Goal: Task Accomplishment & Management: Manage account settings

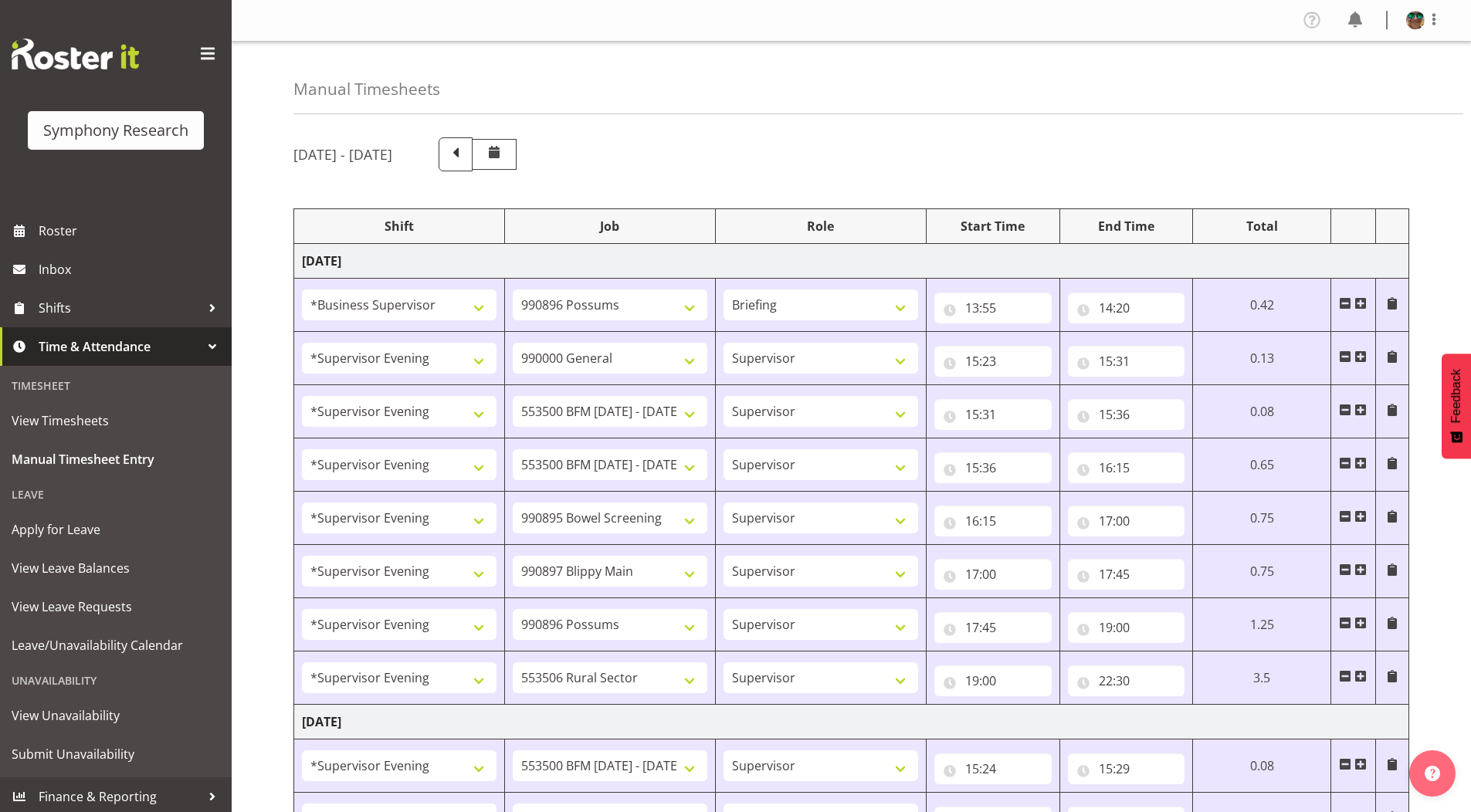
select select "1607"
select select "10633"
select select "297"
select select "4583"
select select "743"
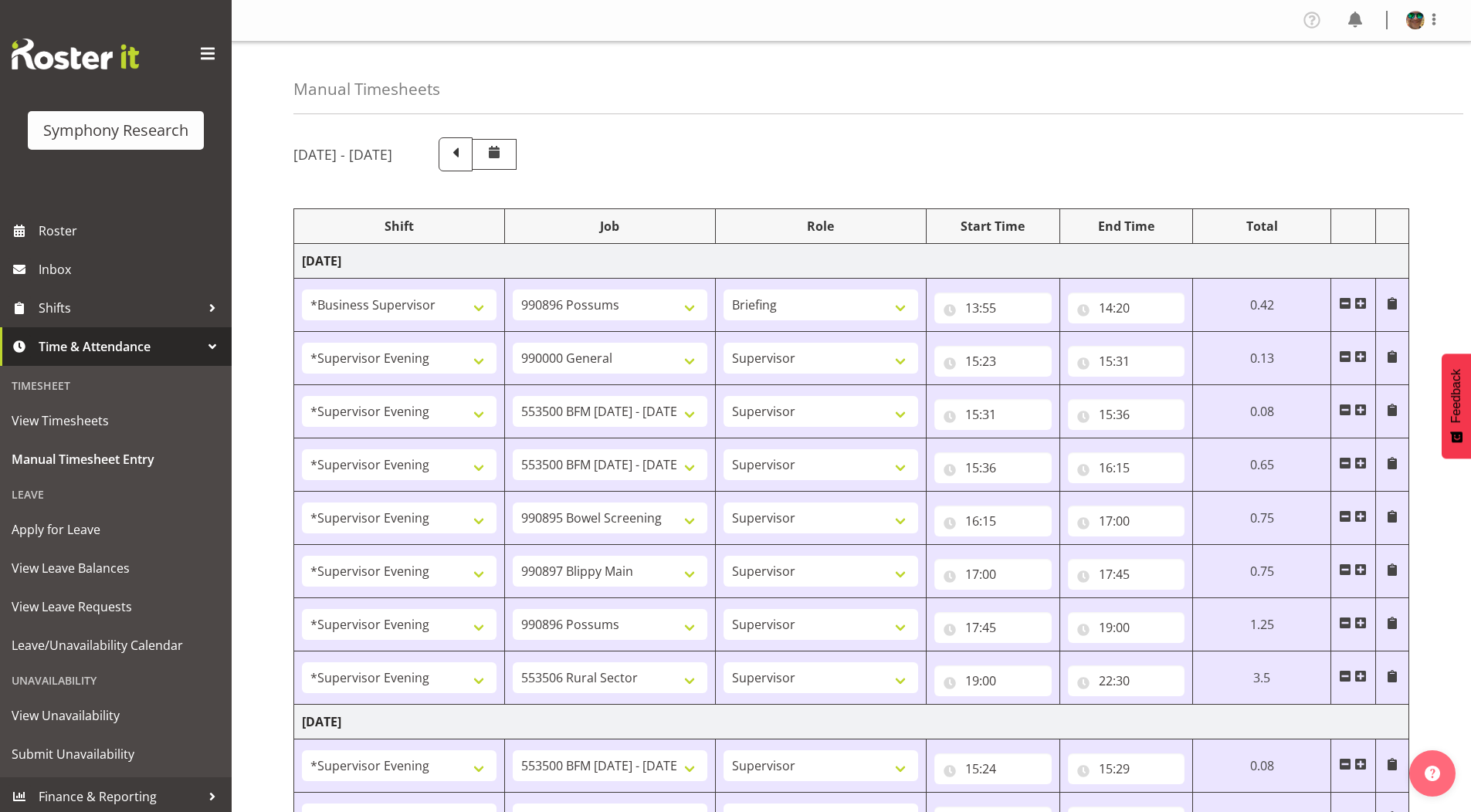
select select "4583"
select select "10242"
select select "4583"
select select "10242"
select select "4583"
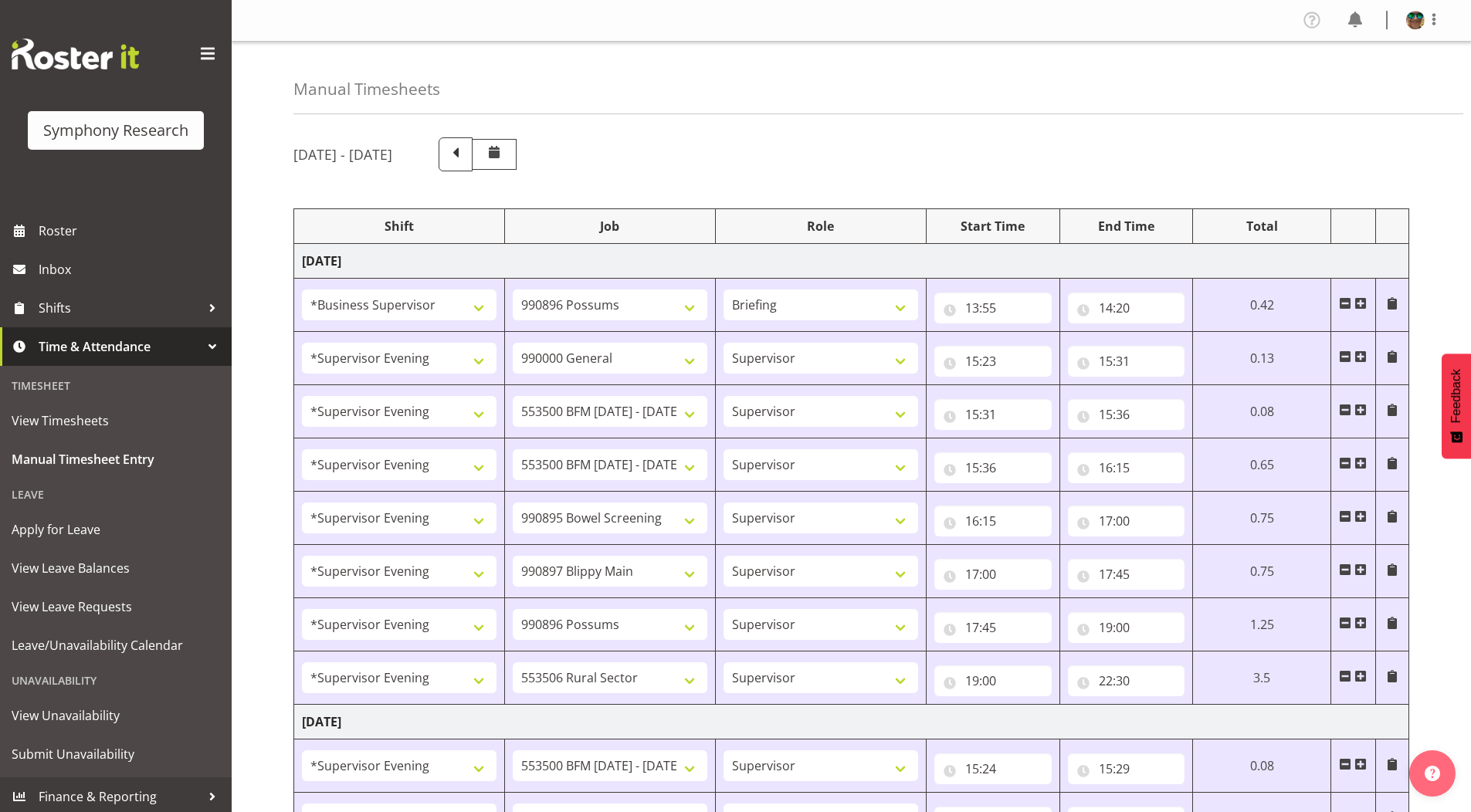
select select "10632"
select select "4583"
select select "10631"
select select "4583"
select select "10633"
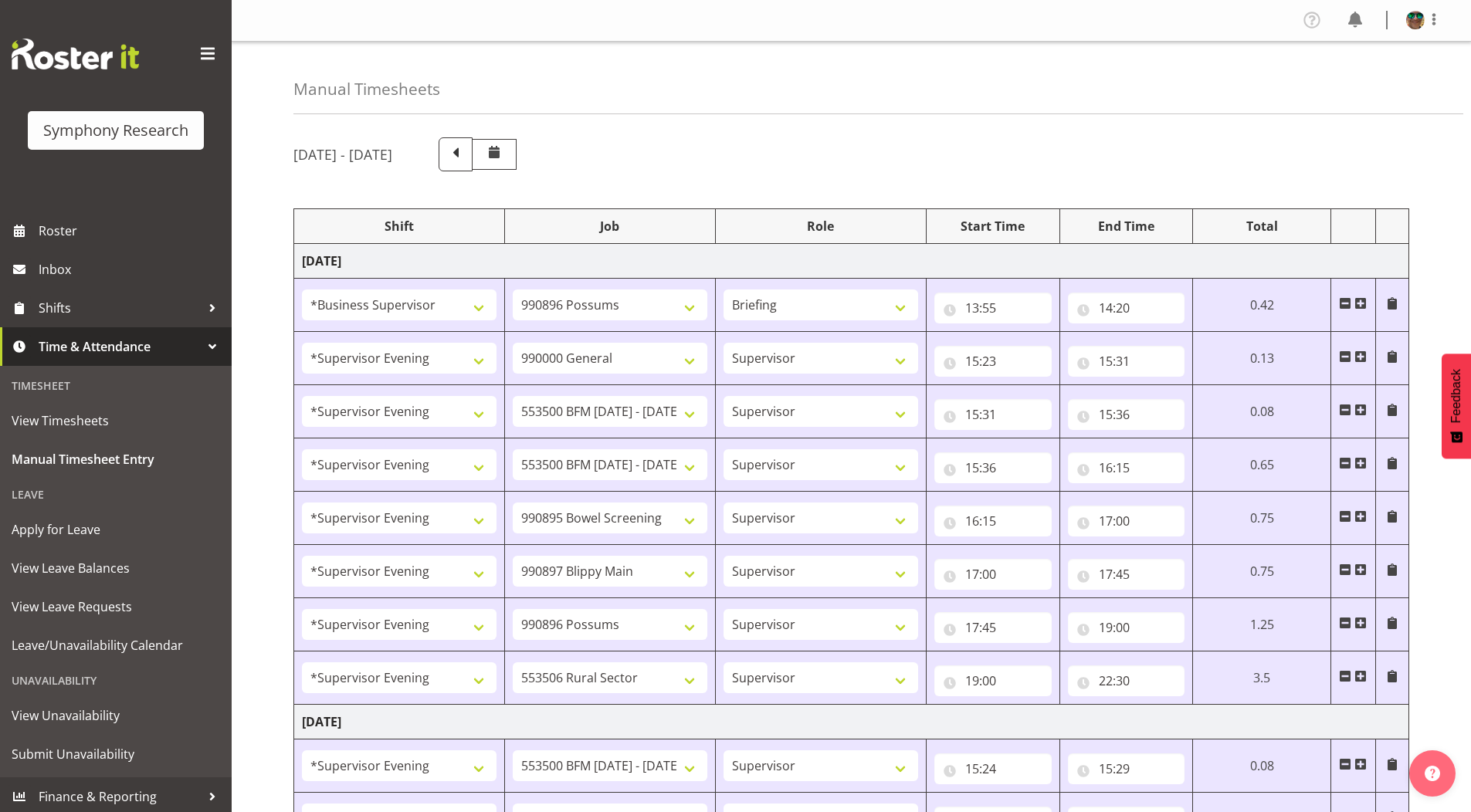
select select "4583"
select select "10587"
select select "4583"
select select "10242"
select select "4583"
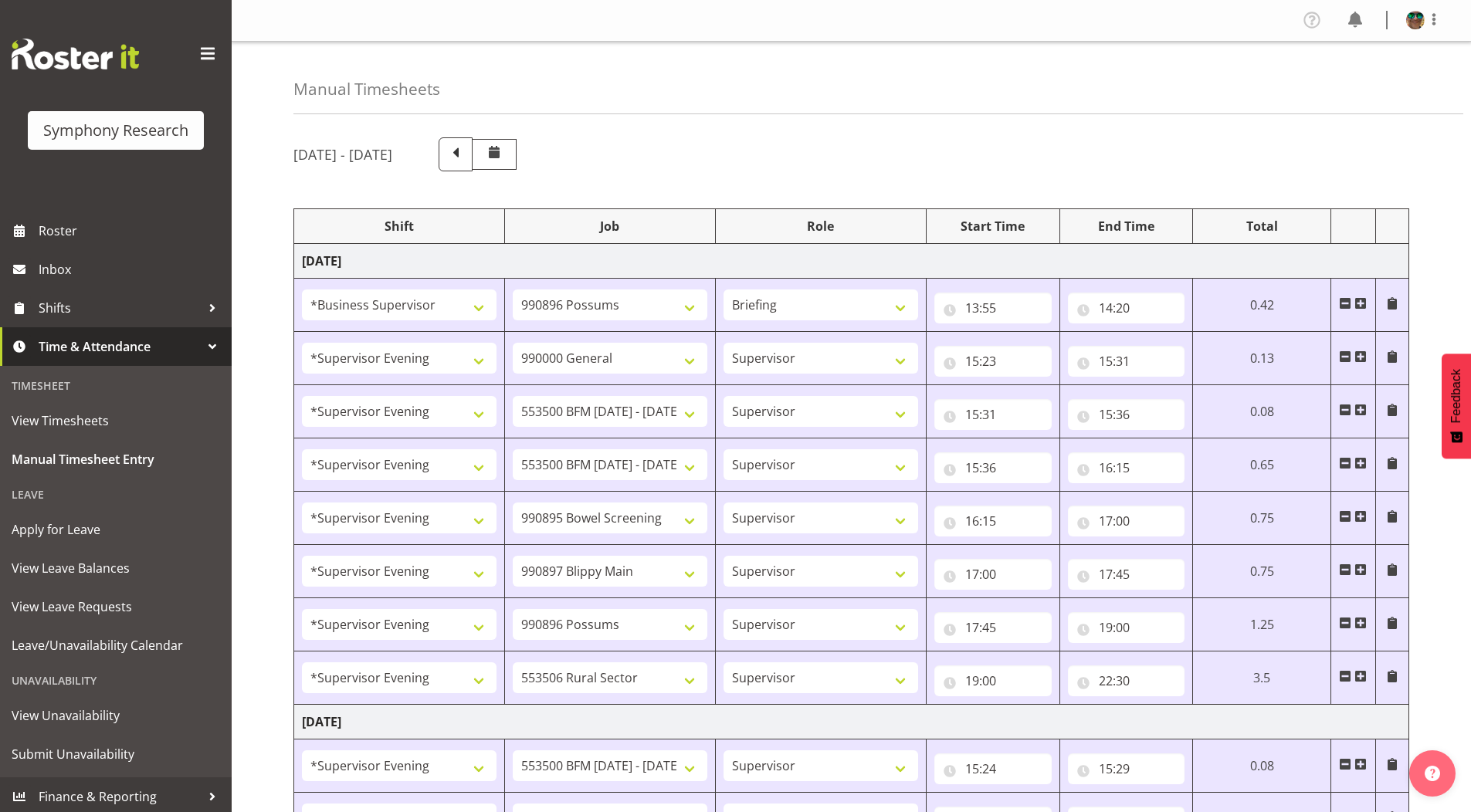
select select "10242"
select select "4583"
select select "9426"
select select "4583"
select select "10632"
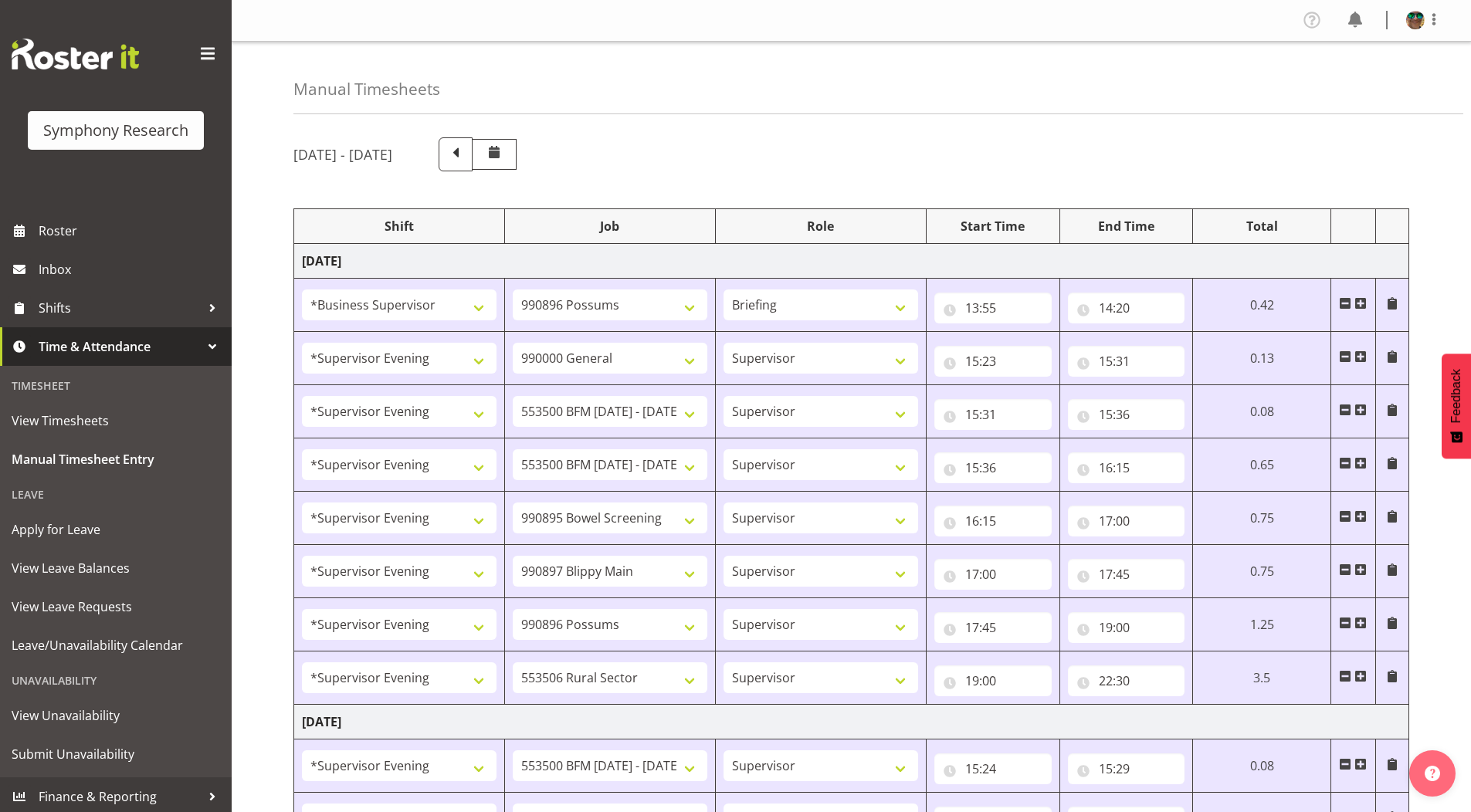
select select "4583"
select select "10631"
select select "4583"
select select "10633"
select select "4583"
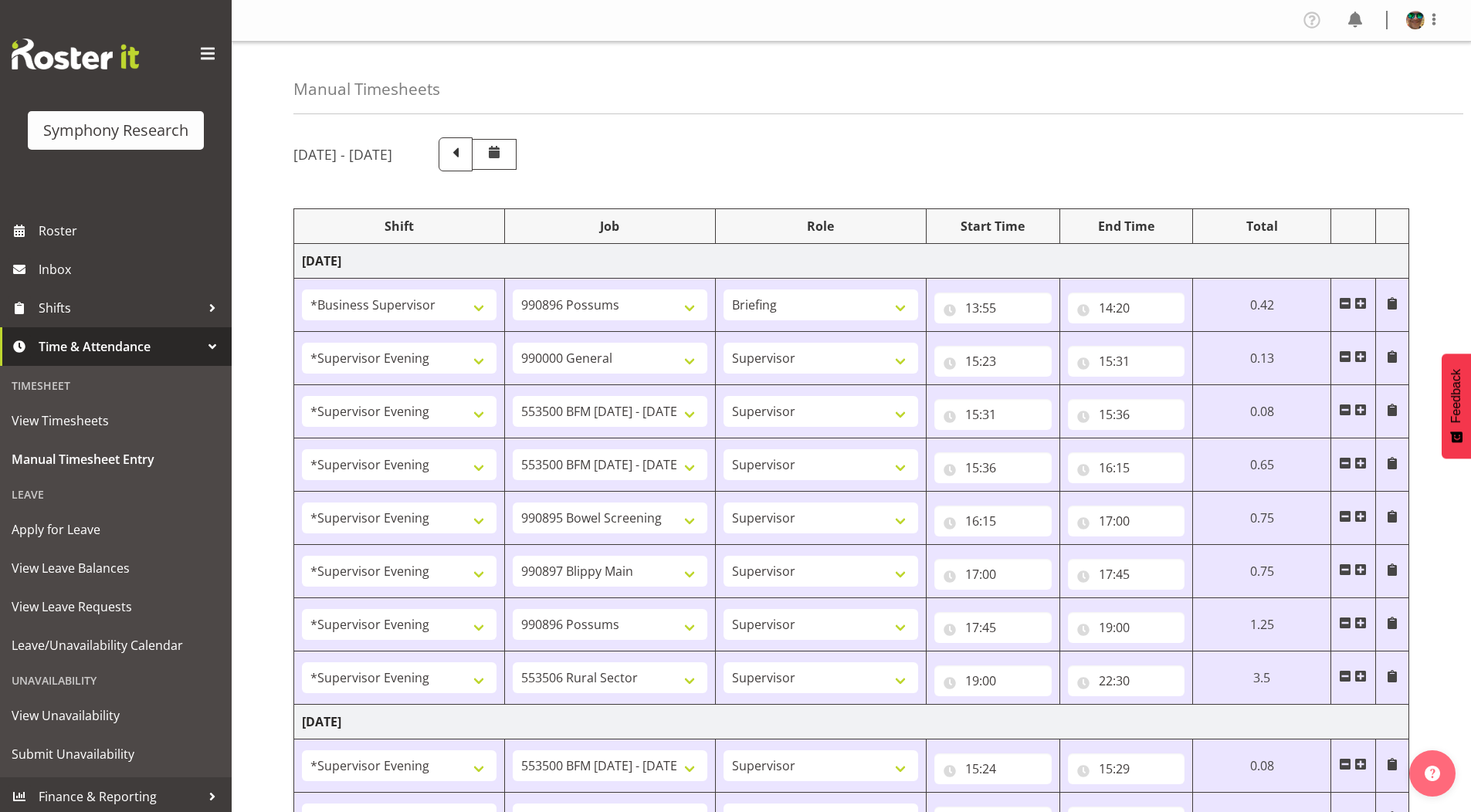
select select "10587"
select select "4583"
select select "743"
select select "4583"
select select "10242"
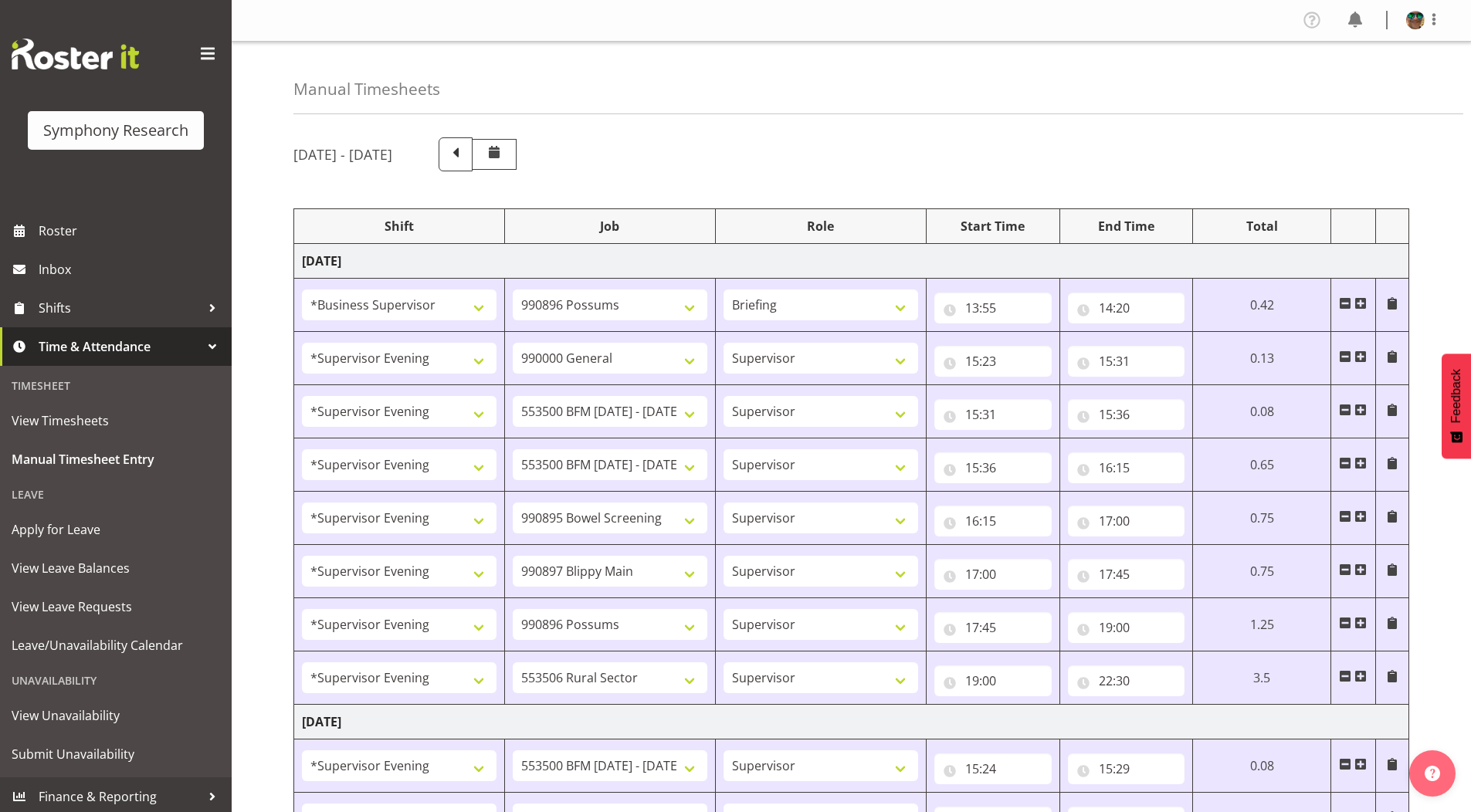
select select "4583"
select select "10242"
select select "4583"
select select "9426"
select select "4583"
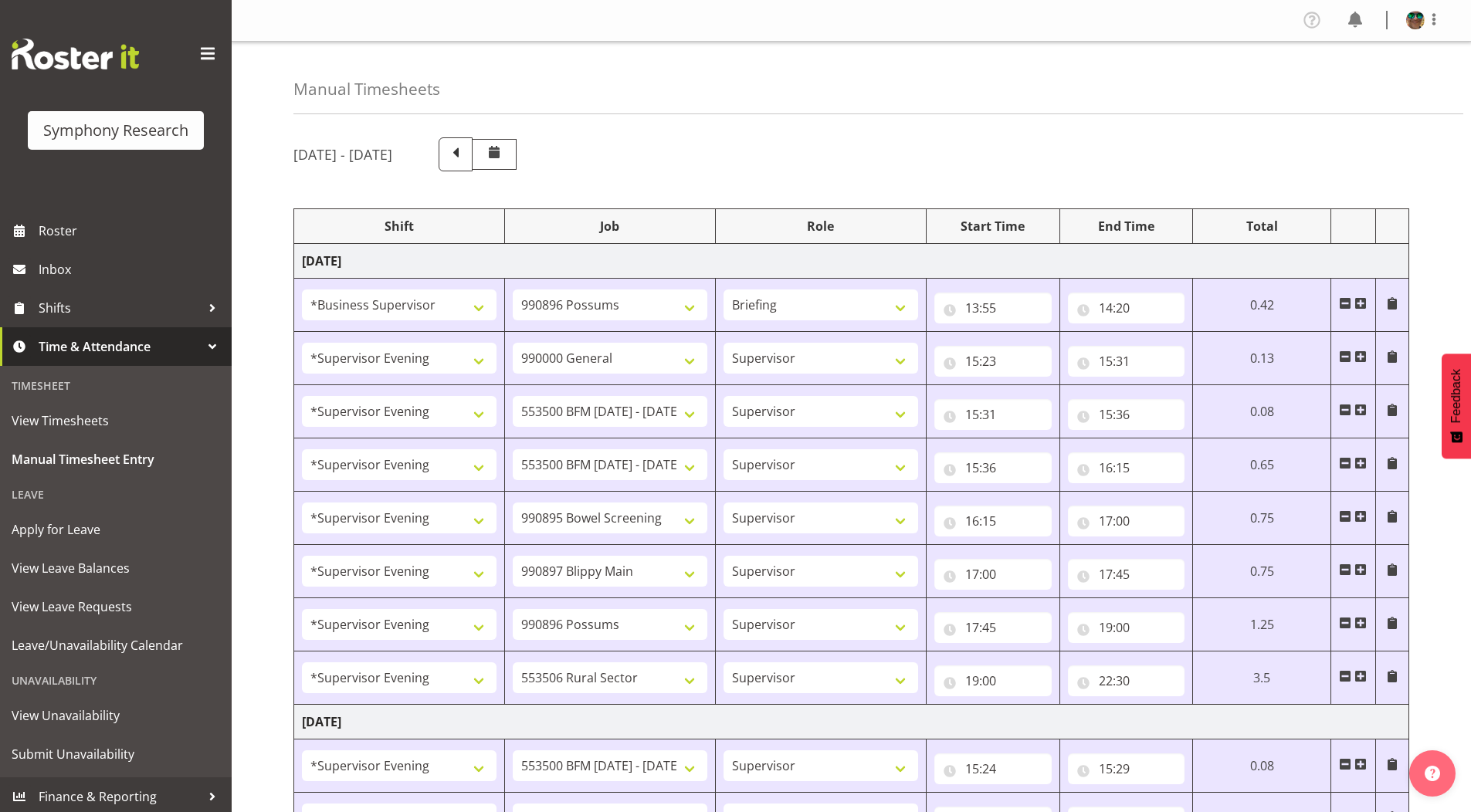
select select "10632"
select select "4583"
select select "10631"
select select "4583"
select select "10633"
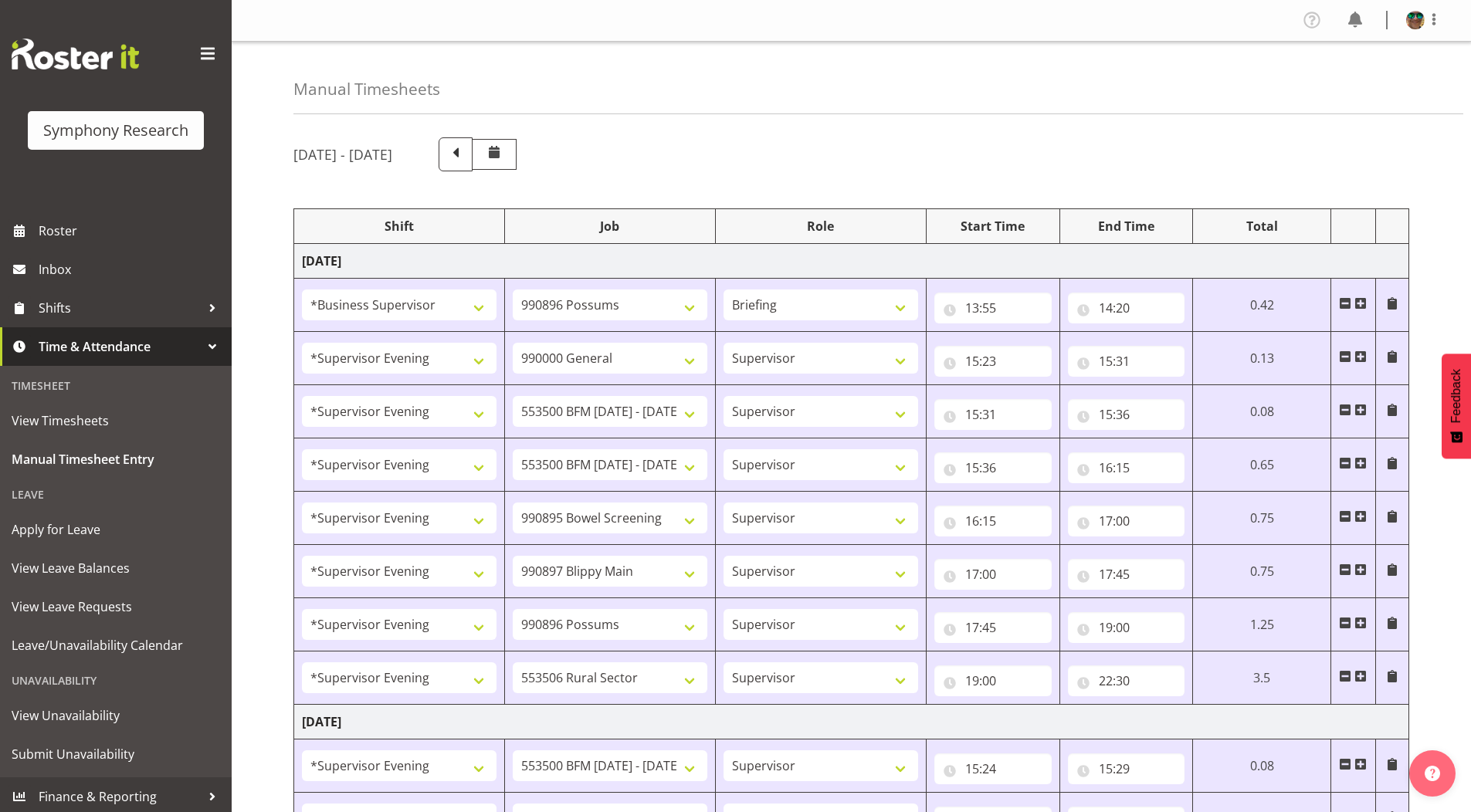
select select "4583"
select select "10575"
select select "4583"
select select "10587"
select select "4583"
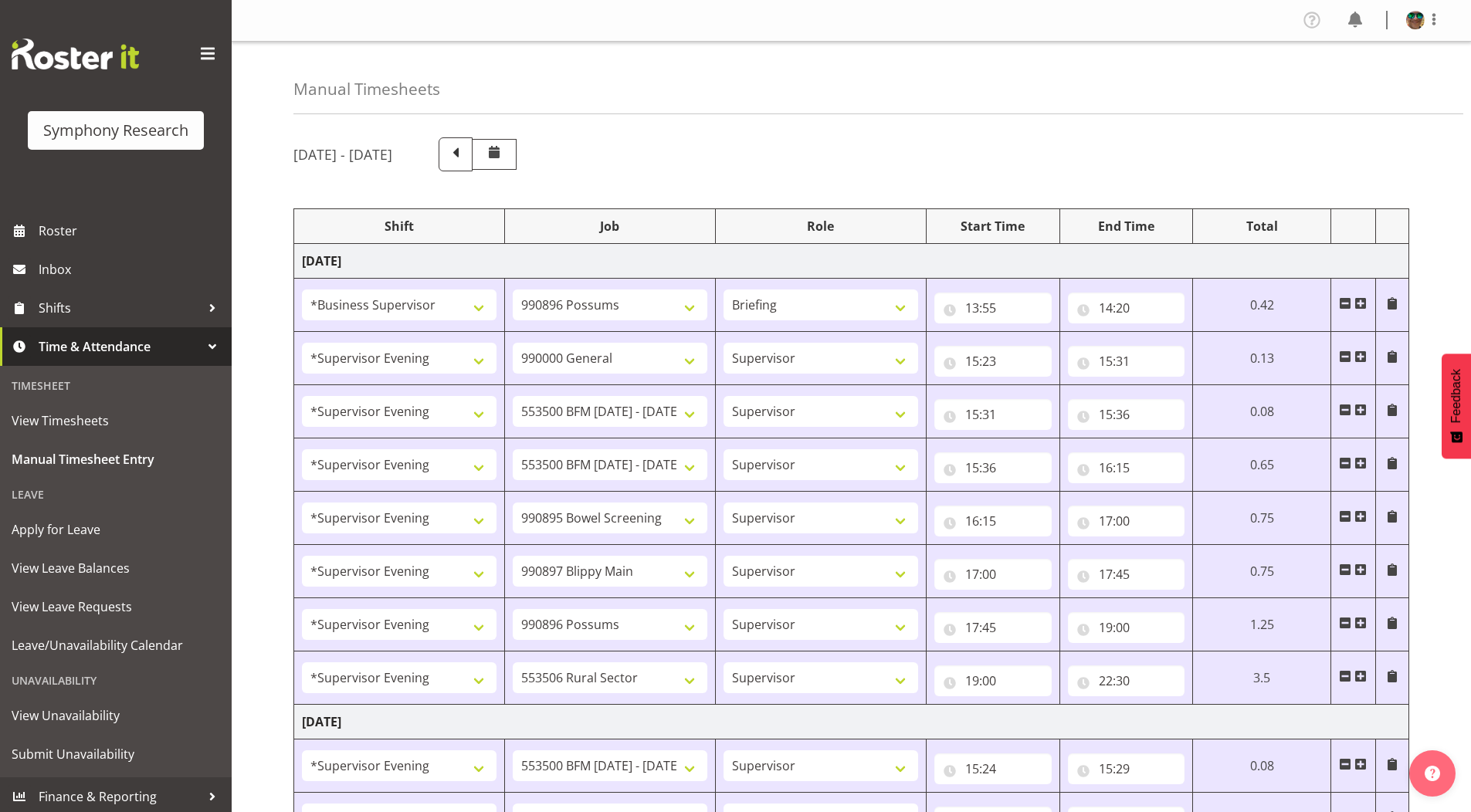
select select "10242"
select select "4583"
select select "10242"
select select "4583"
select select "9426"
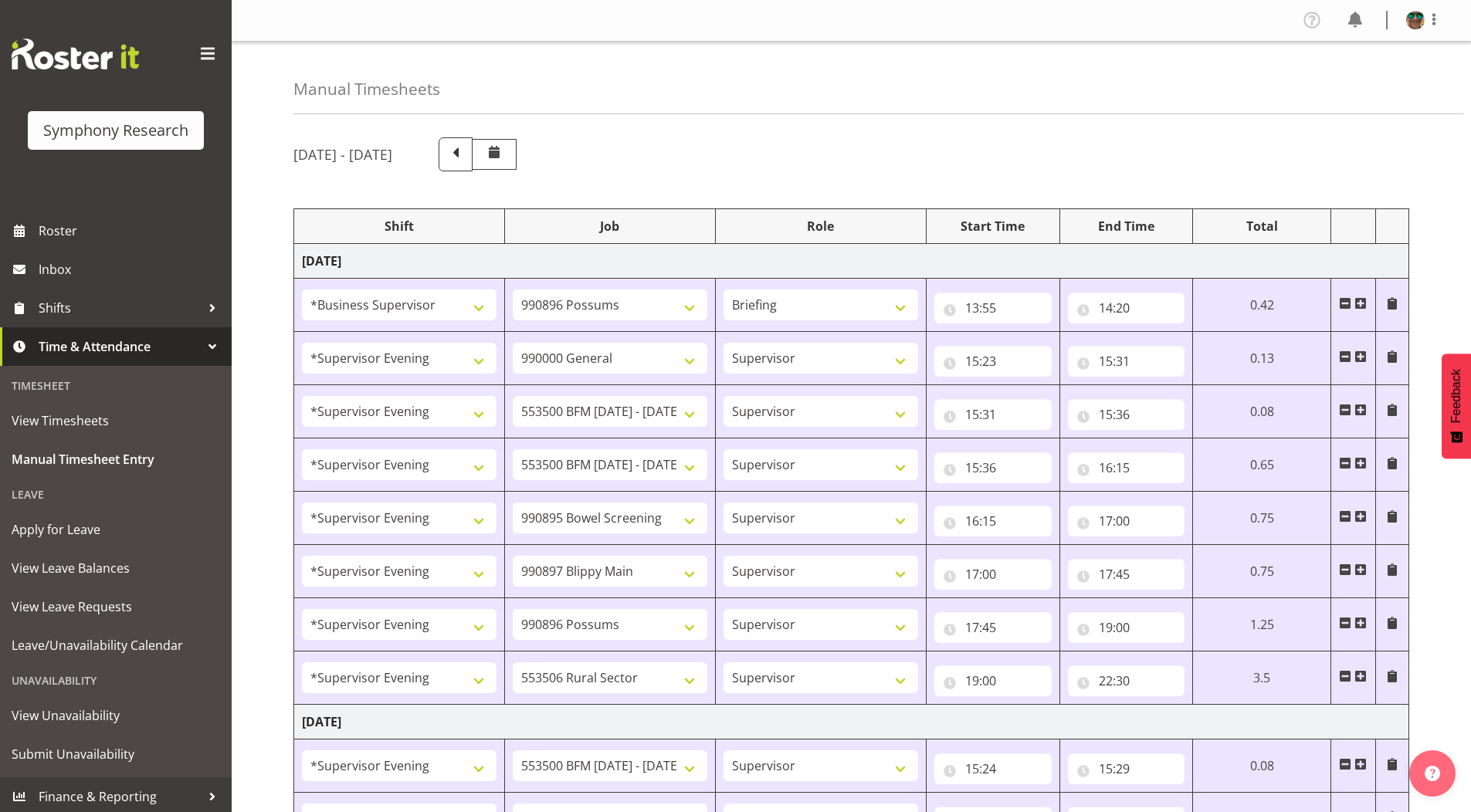
select select "4583"
select select "10632"
select select "4583"
select select "10631"
select select "4583"
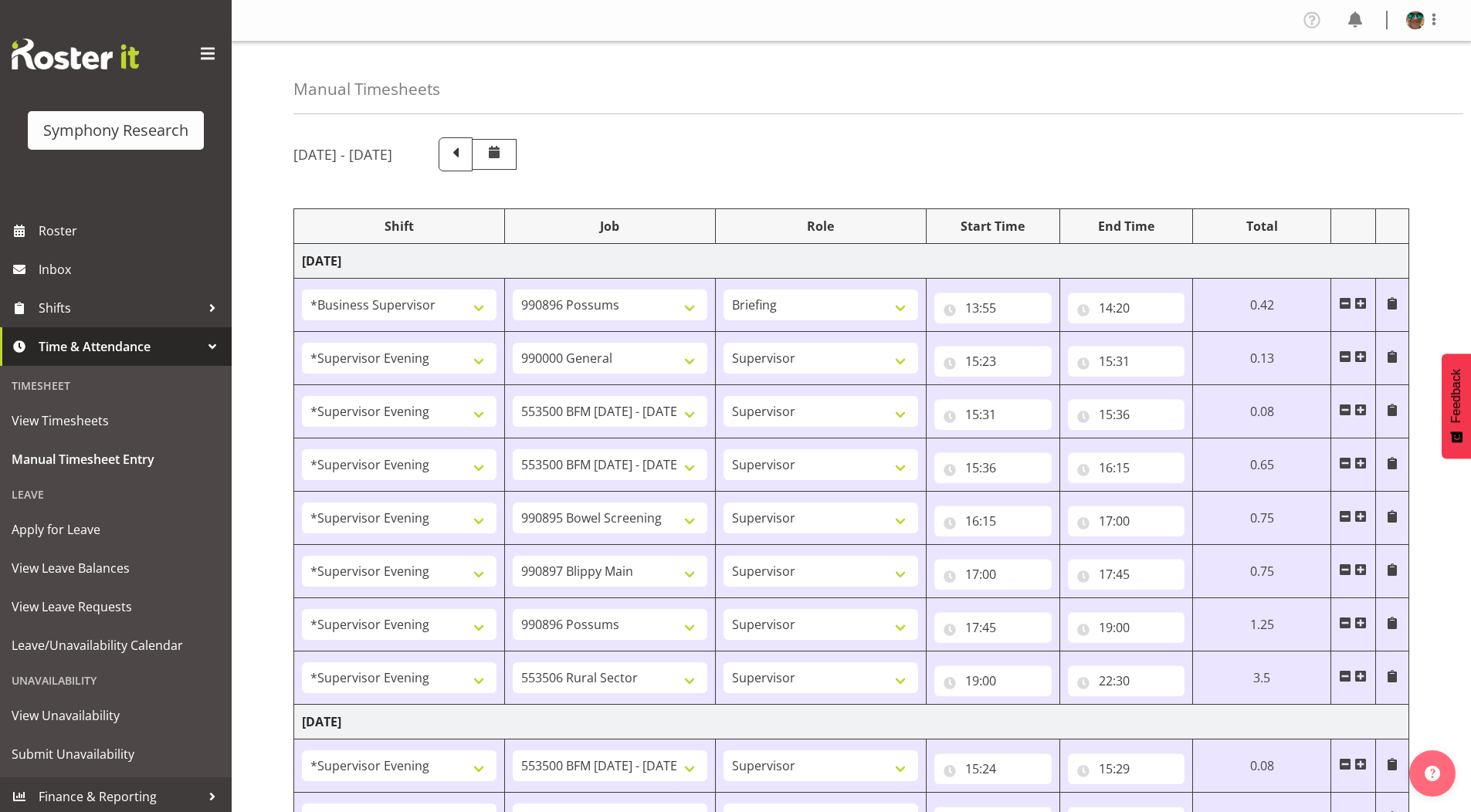
select select "10633"
select select "4583"
select select "10575"
select select "4583"
select select "10587"
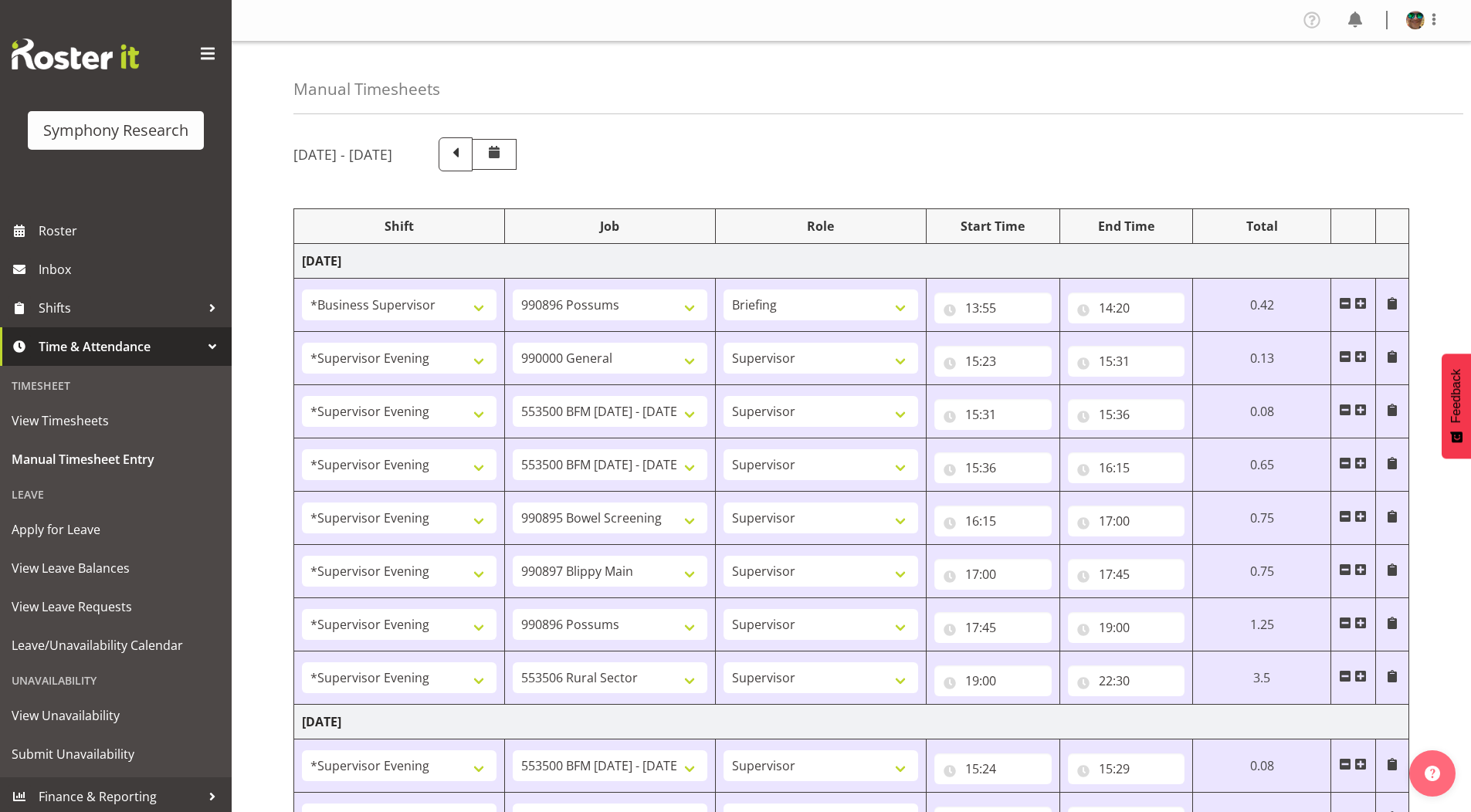
select select "22"
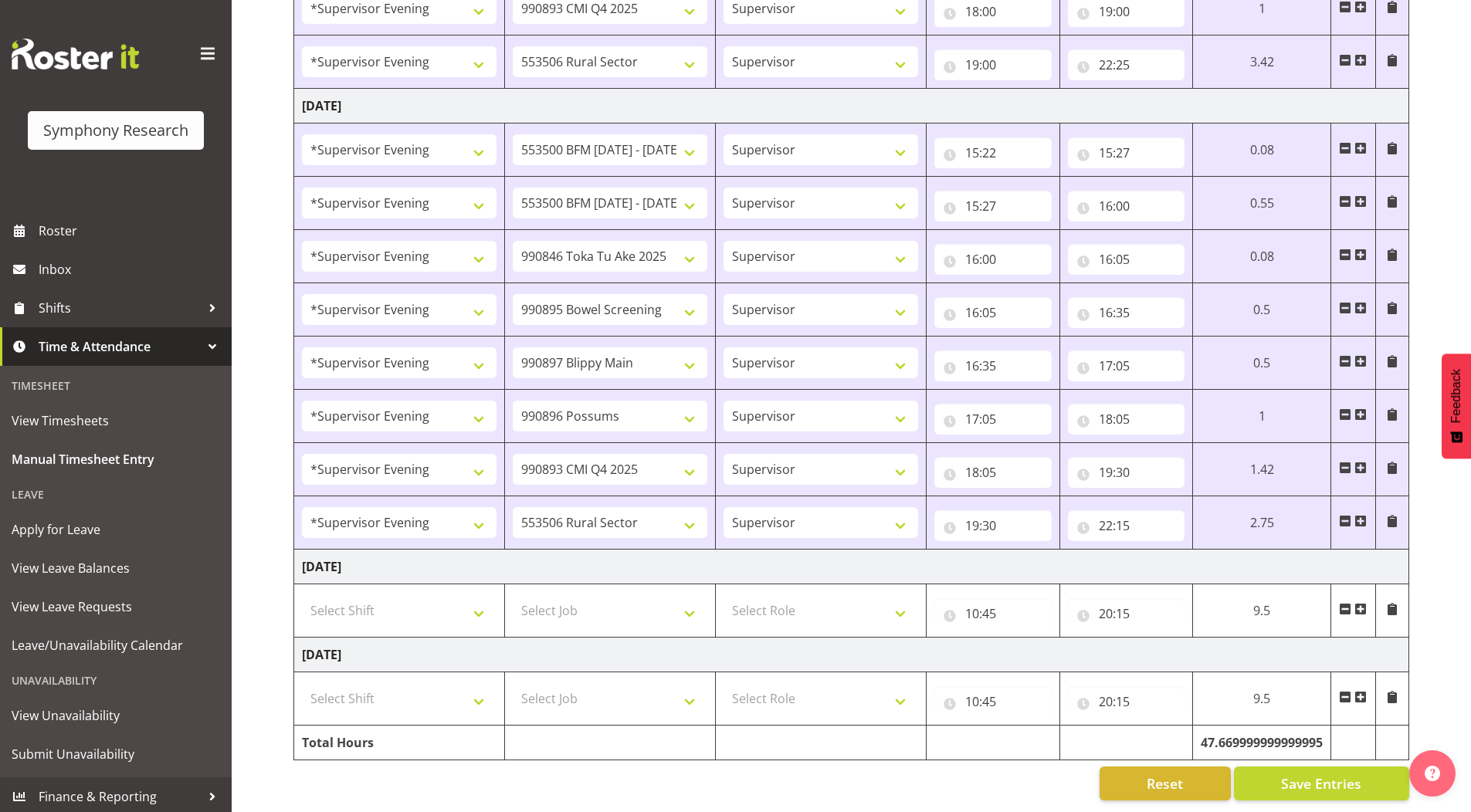
scroll to position [1637, 0]
click at [1127, 515] on input "22:15" at bounding box center [1127, 525] width 117 height 31
drag, startPoint x: 1208, startPoint y: 552, endPoint x: 1192, endPoint y: 463, distance: 90.4
click at [1208, 552] on select "00 01 02 03 04 05 06 07 08 09 10 11 12 13 14 15 16 17 18 19 20 21 22 23 24 25 2…" at bounding box center [1213, 565] width 35 height 31
select select "45"
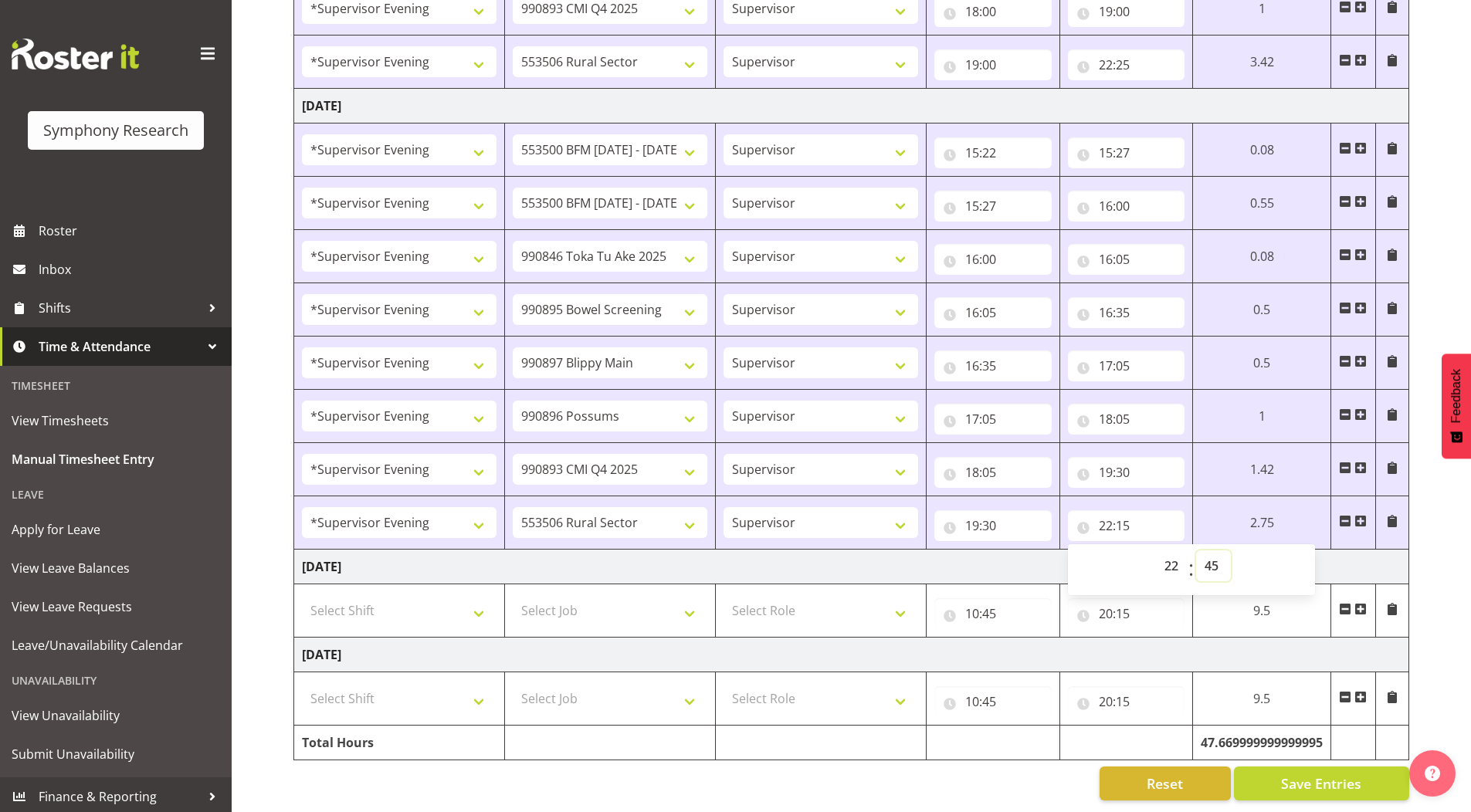
click at [1196, 550] on select "00 01 02 03 04 05 06 07 08 09 10 11 12 13 14 15 16 17 18 19 20 21 22 23 24 25 2…" at bounding box center [1213, 565] width 35 height 31
type input "22:45"
click at [968, 603] on input "10:45" at bounding box center [993, 613] width 117 height 31
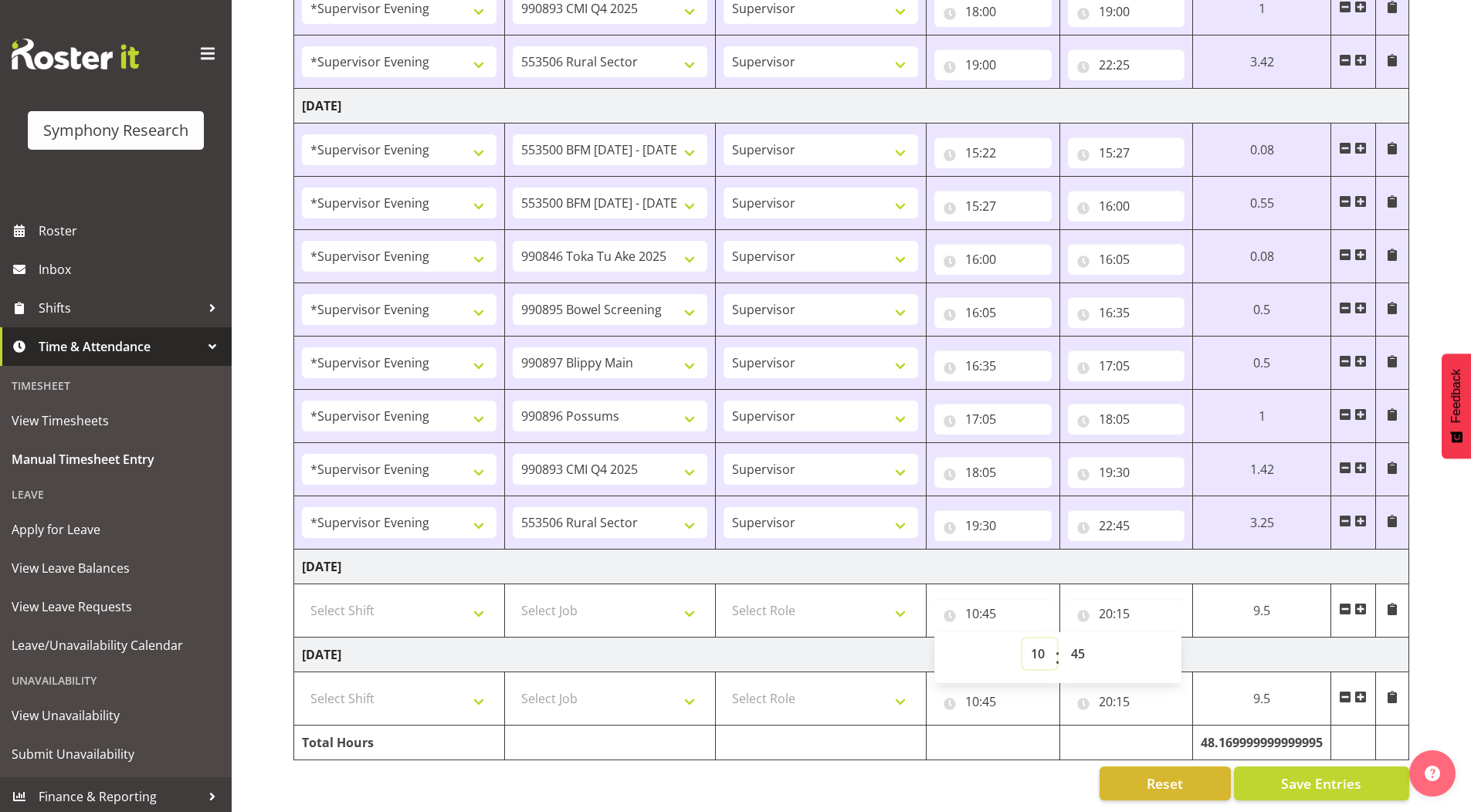
click at [1040, 638] on select "00 01 02 03 04 05 06 07 08 09 10 11 12 13 14 15 16 17 18 19 20 21 22 23" at bounding box center [1039, 653] width 35 height 31
select select "0"
click at [1022, 638] on select "00 01 02 03 04 05 06 07 08 09 10 11 12 13 14 15 16 17 18 19 20 21 22 23" at bounding box center [1039, 653] width 35 height 31
type input "00:45"
click at [975, 694] on input "10:45" at bounding box center [993, 701] width 117 height 31
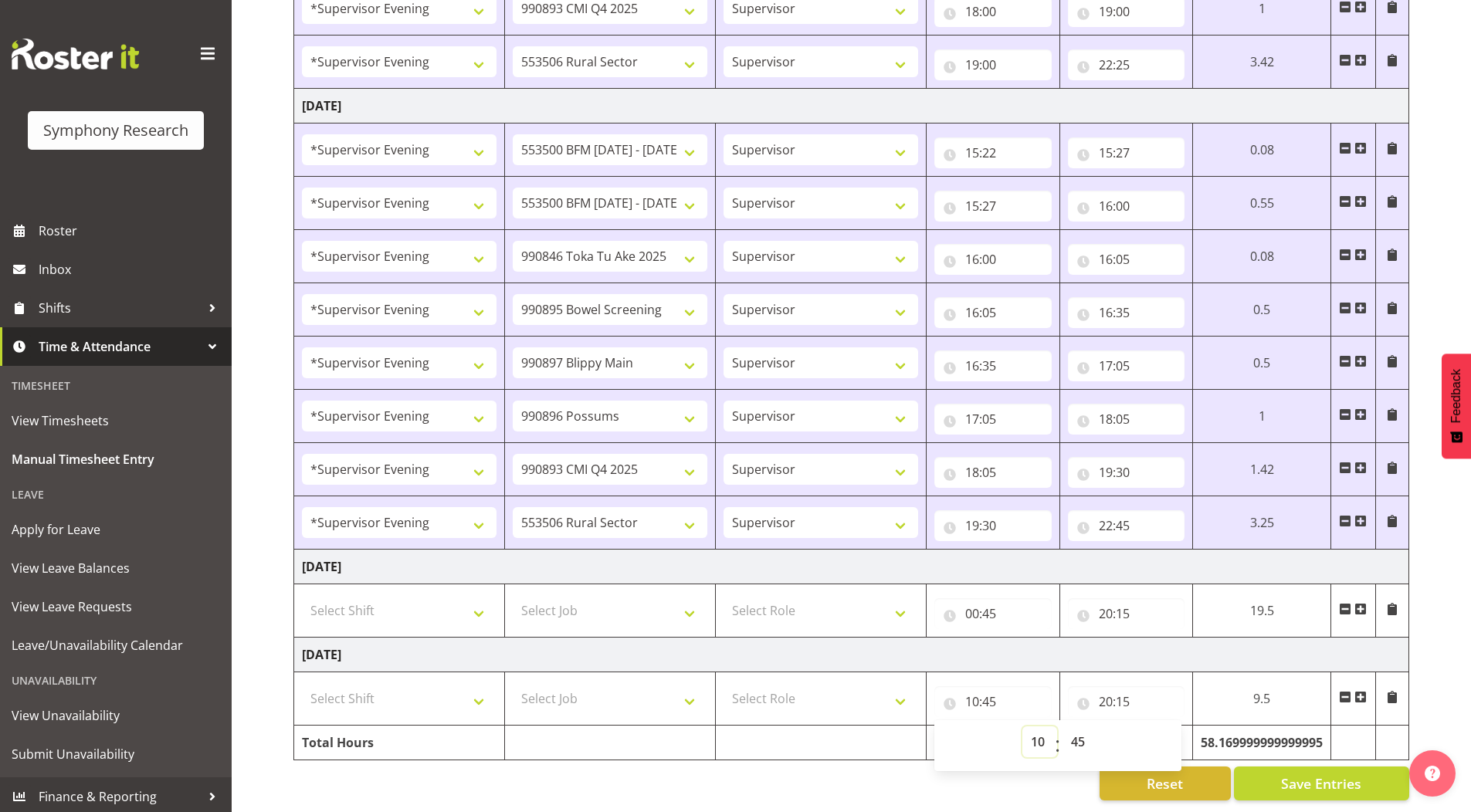
drag, startPoint x: 1037, startPoint y: 727, endPoint x: 1038, endPoint y: 717, distance: 10.0
click at [1037, 727] on select "00 01 02 03 04 05 06 07 08 09 10 11 12 13 14 15 16 17 18 19 20 21 22 23" at bounding box center [1039, 741] width 35 height 31
select select "0"
click at [1024, 726] on select "00 01 02 03 04 05 06 07 08 09 10 11 12 13 14 15 16 17 18 19 20 21 22 23" at bounding box center [1039, 741] width 35 height 31
type input "00:45"
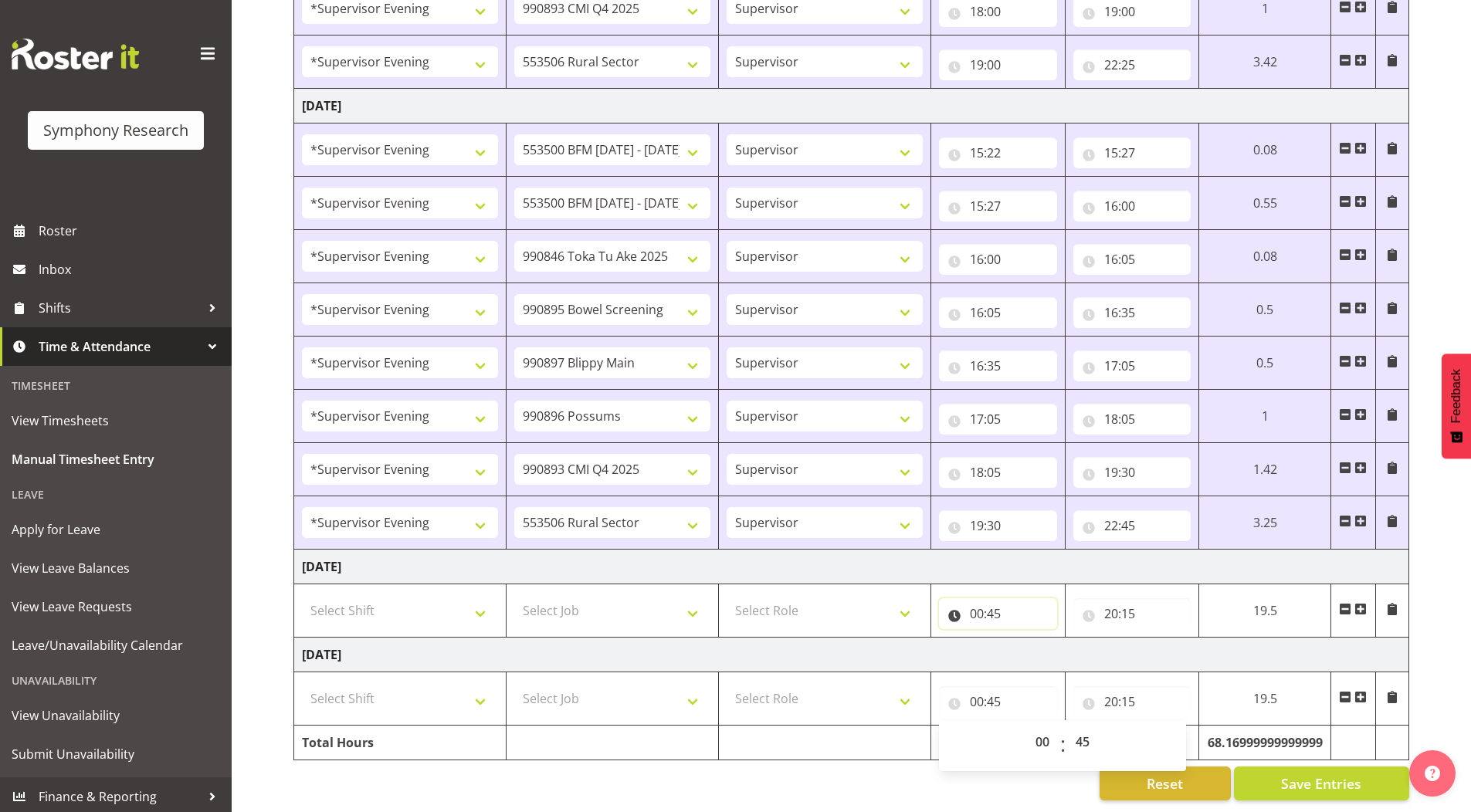
click at [996, 604] on input "00:45" at bounding box center [998, 613] width 118 height 31
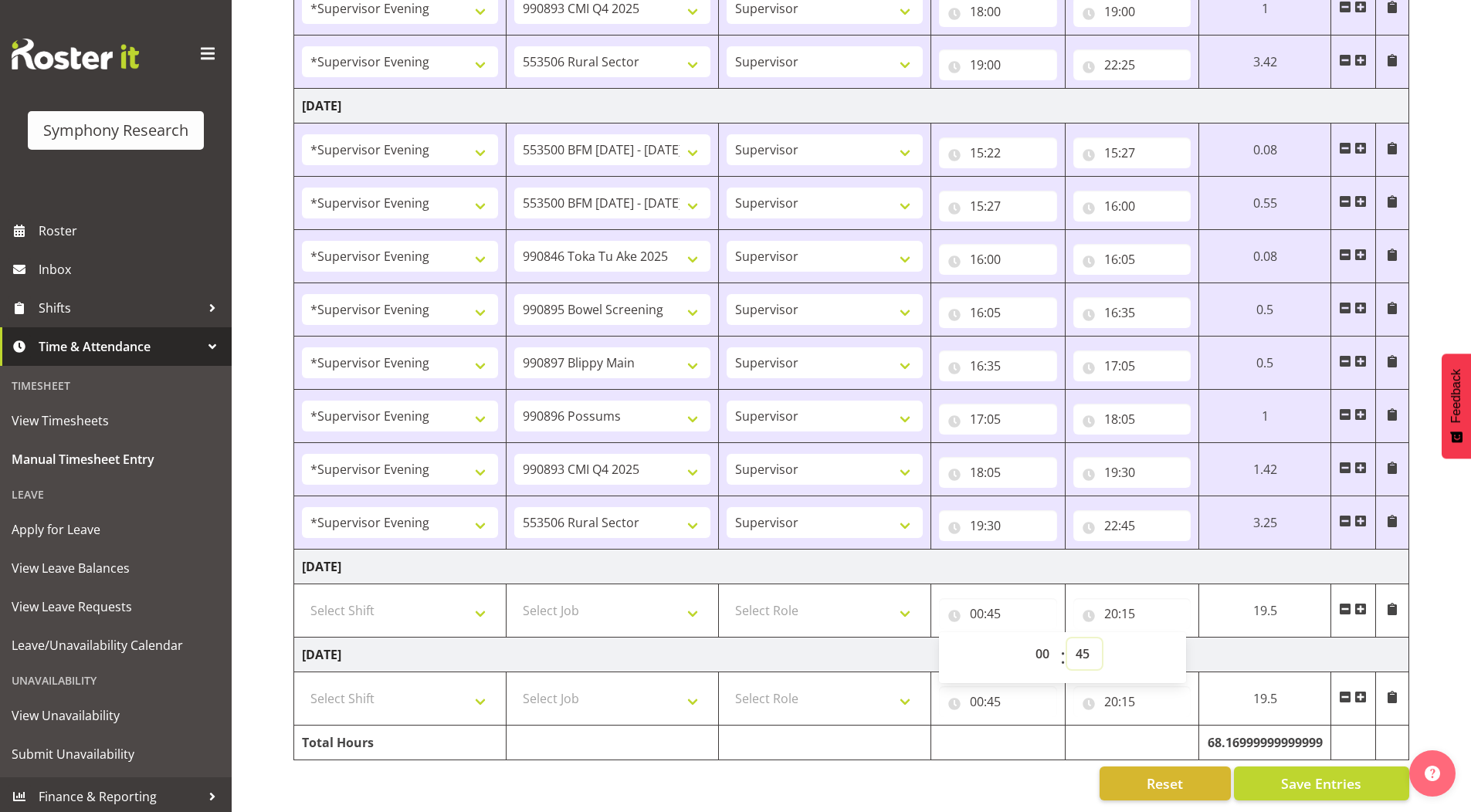
click at [1085, 638] on select "00 01 02 03 04 05 06 07 08 09 10 11 12 13 14 15 16 17 18 19 20 21 22 23 24 25 2…" at bounding box center [1084, 653] width 35 height 31
select select "0"
click at [1067, 638] on select "00 01 02 03 04 05 06 07 08 09 10 11 12 13 14 15 16 17 18 19 20 21 22 23 24 25 2…" at bounding box center [1084, 653] width 35 height 31
type input "00:00"
click at [998, 692] on input "00:45" at bounding box center [998, 701] width 118 height 31
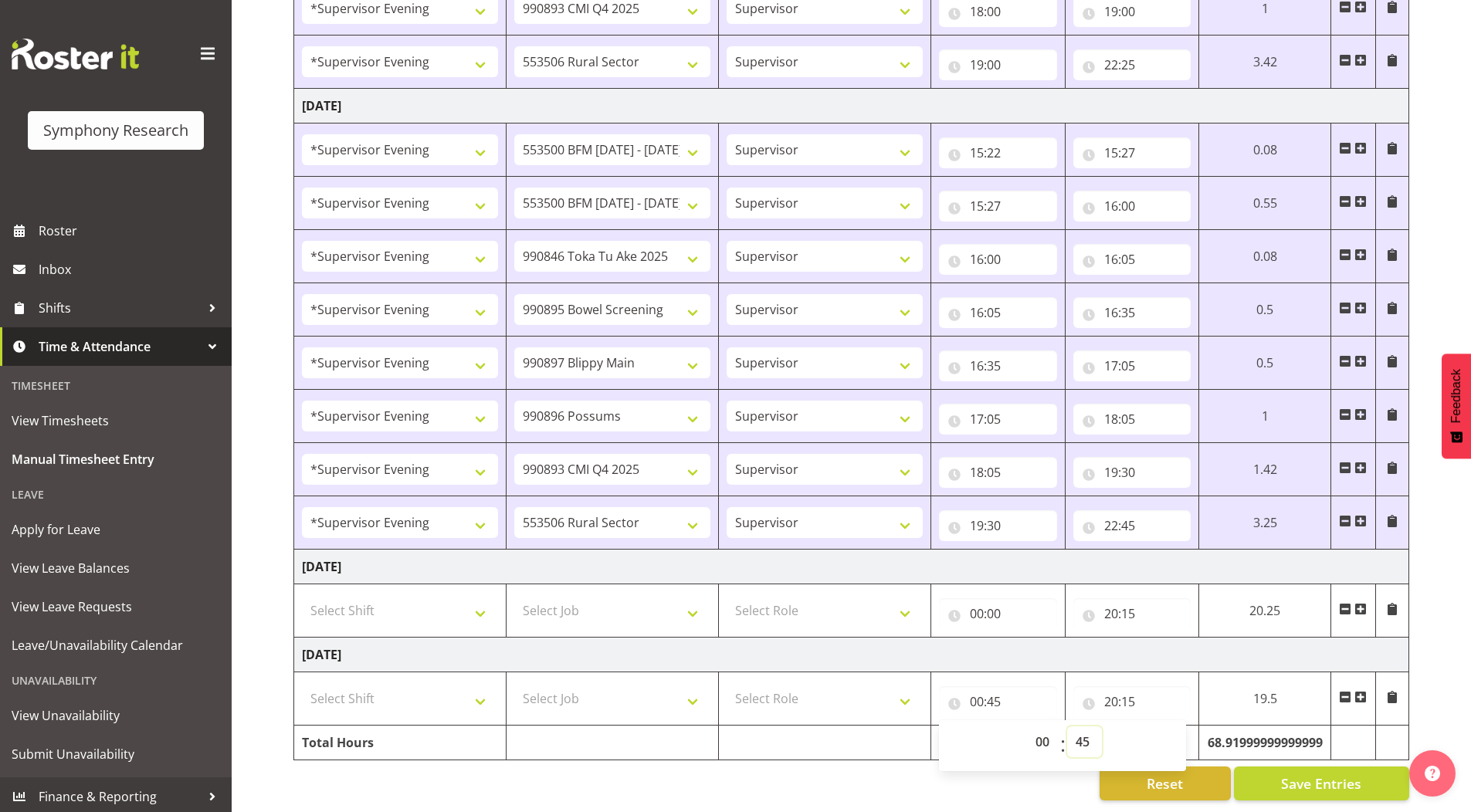
click at [1081, 727] on select "00 01 02 03 04 05 06 07 08 09 10 11 12 13 14 15 16 17 18 19 20 21 22 23 24 25 2…" at bounding box center [1084, 741] width 35 height 31
select select "0"
click at [1067, 726] on select "00 01 02 03 04 05 06 07 08 09 10 11 12 13 14 15 16 17 18 19 20 21 22 23 24 25 2…" at bounding box center [1084, 741] width 35 height 31
type input "00:00"
click at [1105, 601] on input "20:15" at bounding box center [1132, 613] width 118 height 31
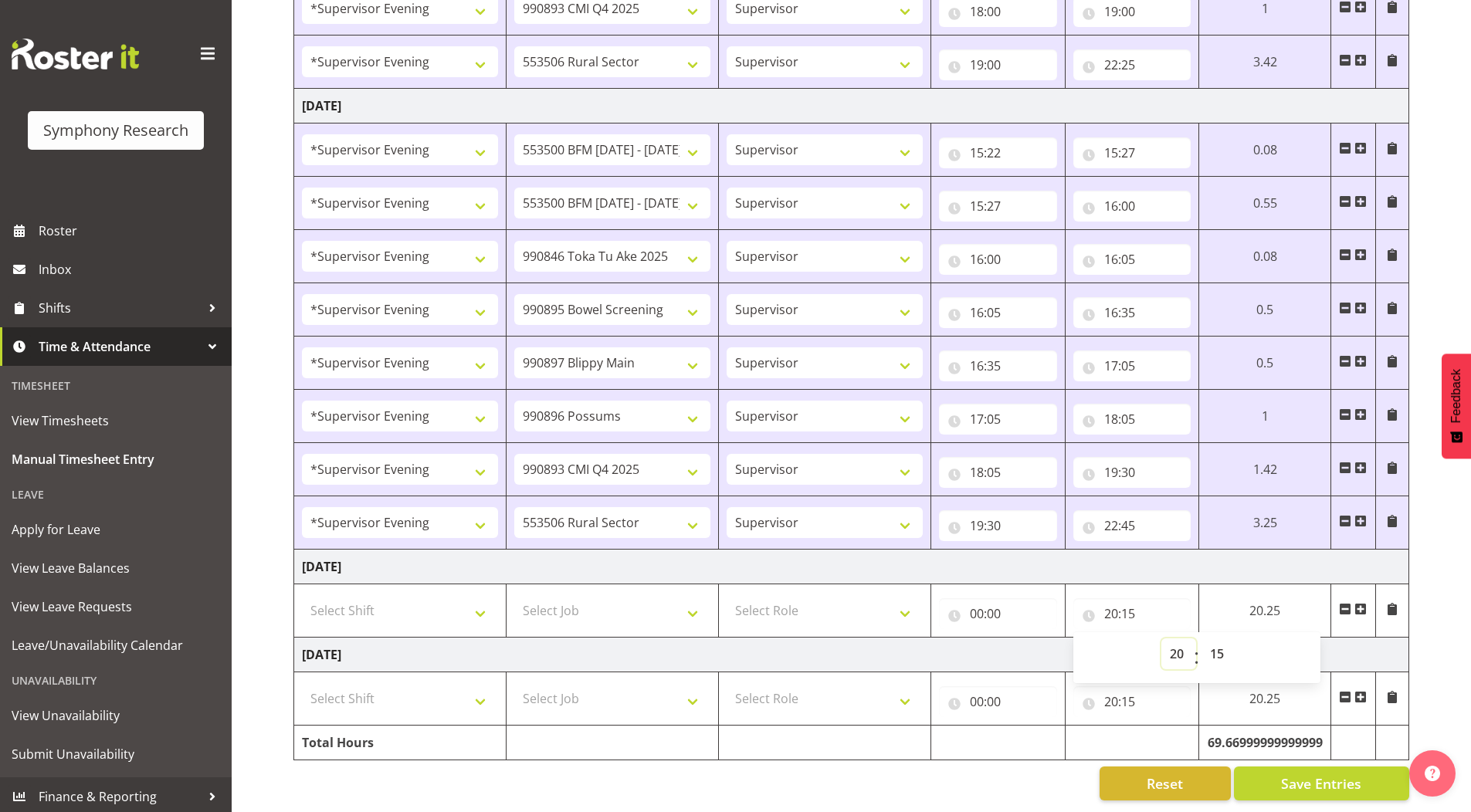
click at [1176, 643] on select "00 01 02 03 04 05 06 07 08 09 10 11 12 13 14 15 16 17 18 19 20 21 22 23" at bounding box center [1178, 653] width 35 height 31
click at [1175, 650] on select "00 01 02 03 04 05 06 07 08 09 10 11 12 13 14 15 16 17 18 19 20 21 22 23" at bounding box center [1178, 653] width 35 height 31
select select "0"
click at [1161, 638] on select "00 01 02 03 04 05 06 07 08 09 10 11 12 13 14 15 16 17 18 19 20 21 22 23" at bounding box center [1178, 653] width 35 height 31
type input "00:15"
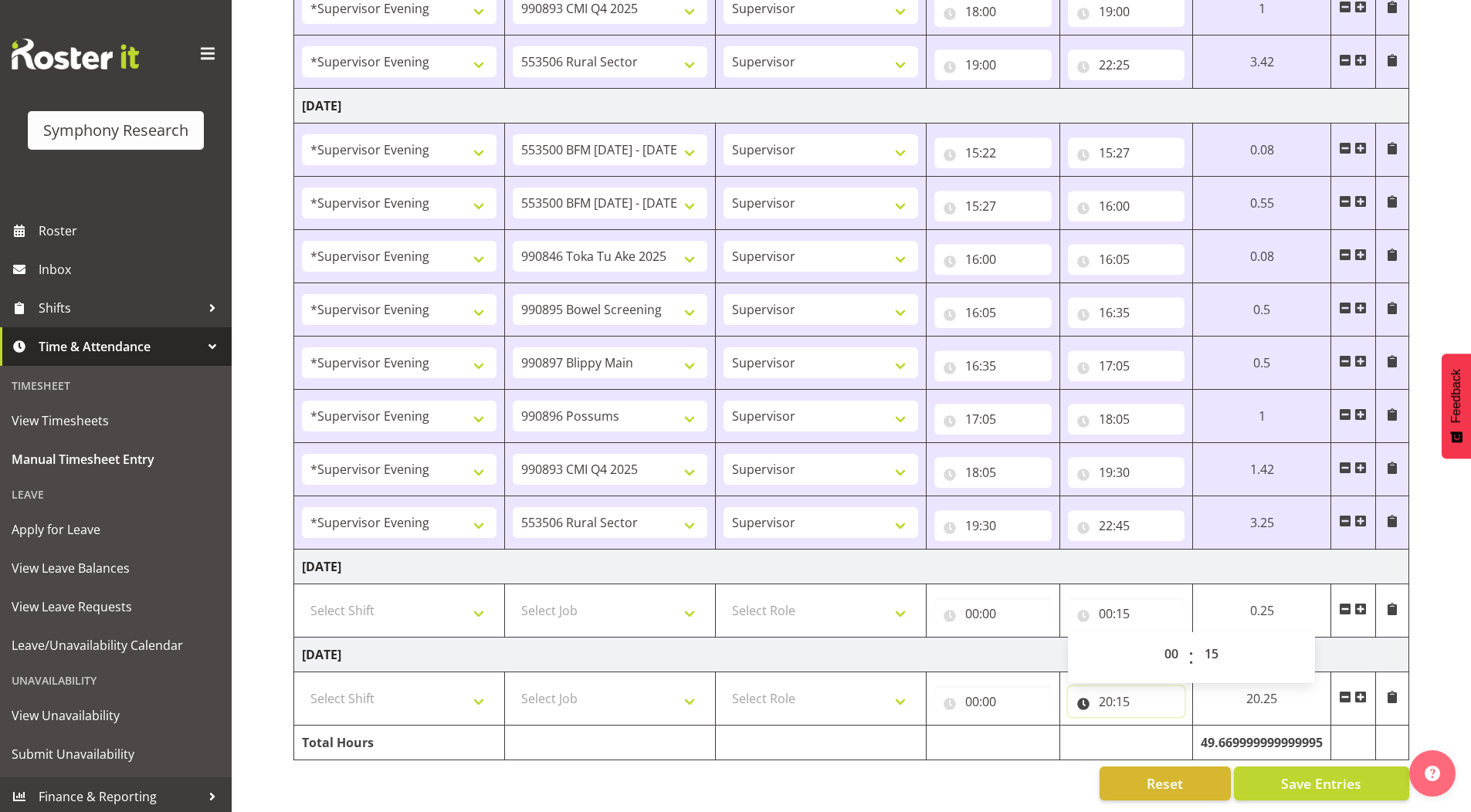
click at [1103, 690] on input "20:15" at bounding box center [1127, 701] width 117 height 31
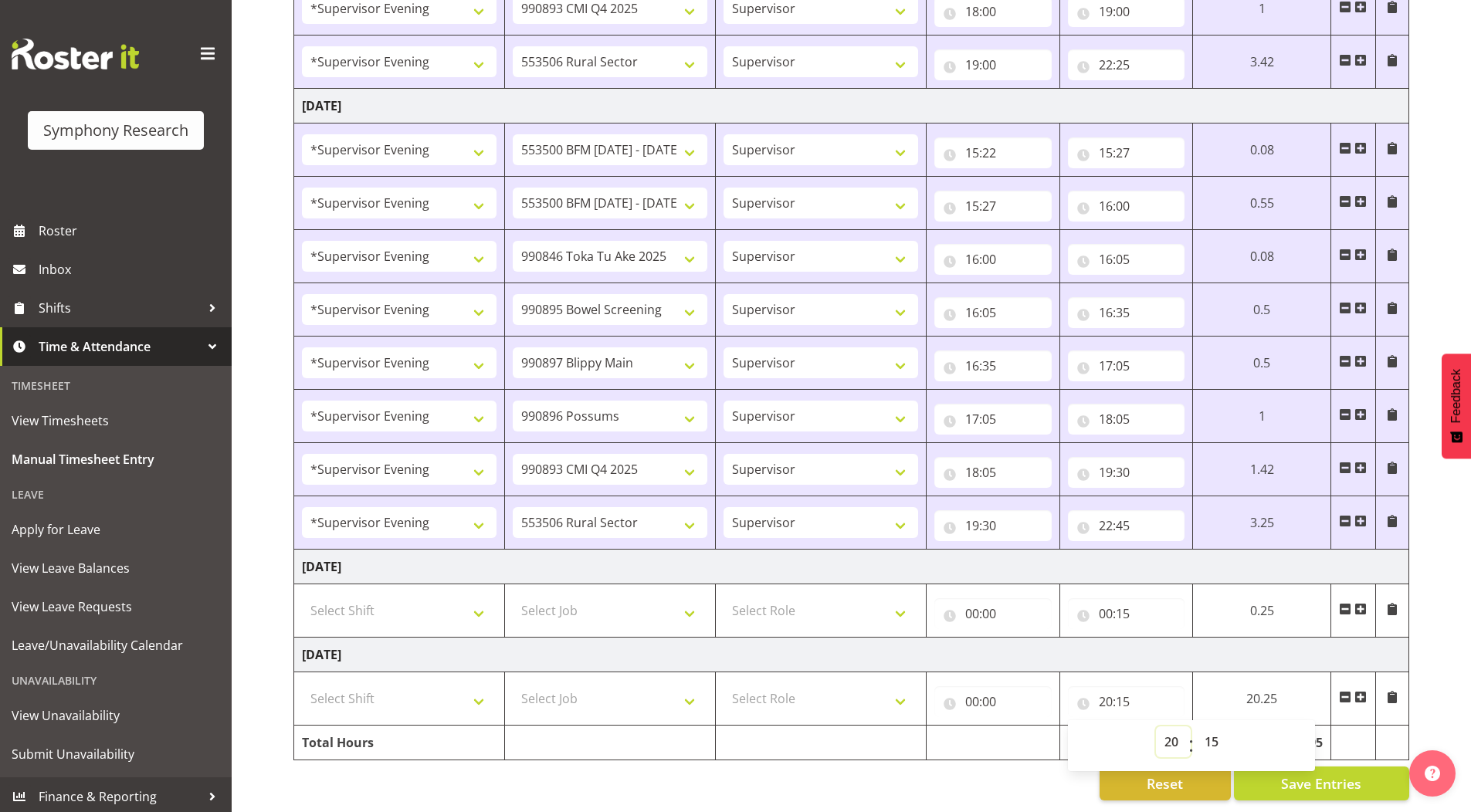
drag, startPoint x: 1174, startPoint y: 729, endPoint x: 1175, endPoint y: 715, distance: 14.0
click at [1174, 728] on select "00 01 02 03 04 05 06 07 08 09 10 11 12 13 14 15 16 17 18 19 20 21 22 23" at bounding box center [1173, 741] width 35 height 31
select select "0"
click at [1156, 726] on select "00 01 02 03 04 05 06 07 08 09 10 11 12 13 14 15 16 17 18 19 20 21 22 23" at bounding box center [1173, 741] width 35 height 31
type input "00:15"
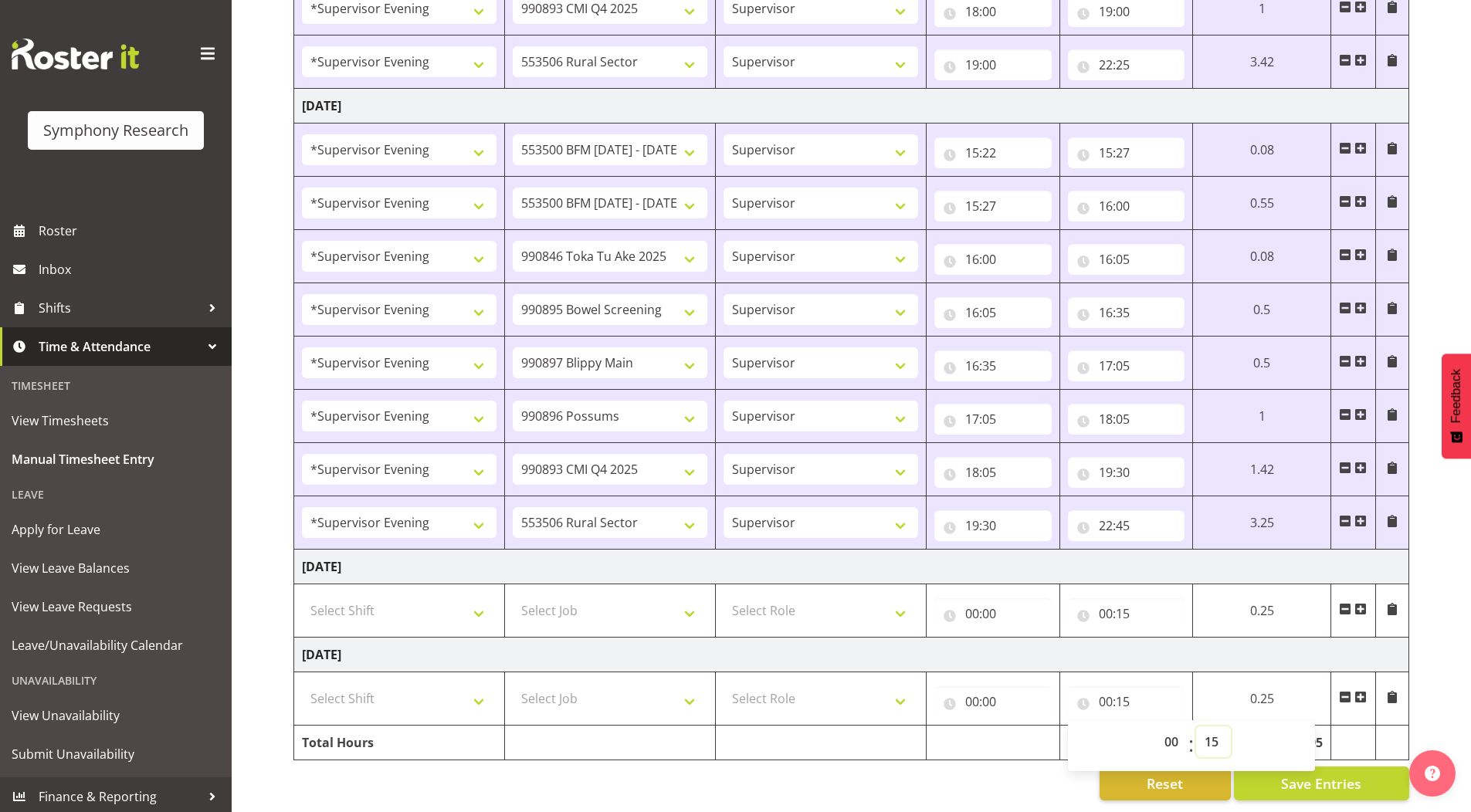
click at [1207, 728] on select "00 01 02 03 04 05 06 07 08 09 10 11 12 13 14 15 16 17 18 19 20 21 22 23 24 25 2…" at bounding box center [1213, 741] width 35 height 31
select select "0"
click at [1196, 726] on select "00 01 02 03 04 05 06 07 08 09 10 11 12 13 14 15 16 17 18 19 20 21 22 23 24 25 2…" at bounding box center [1213, 741] width 35 height 31
type input "00:00"
click at [1124, 600] on input "00:15" at bounding box center [1127, 613] width 117 height 31
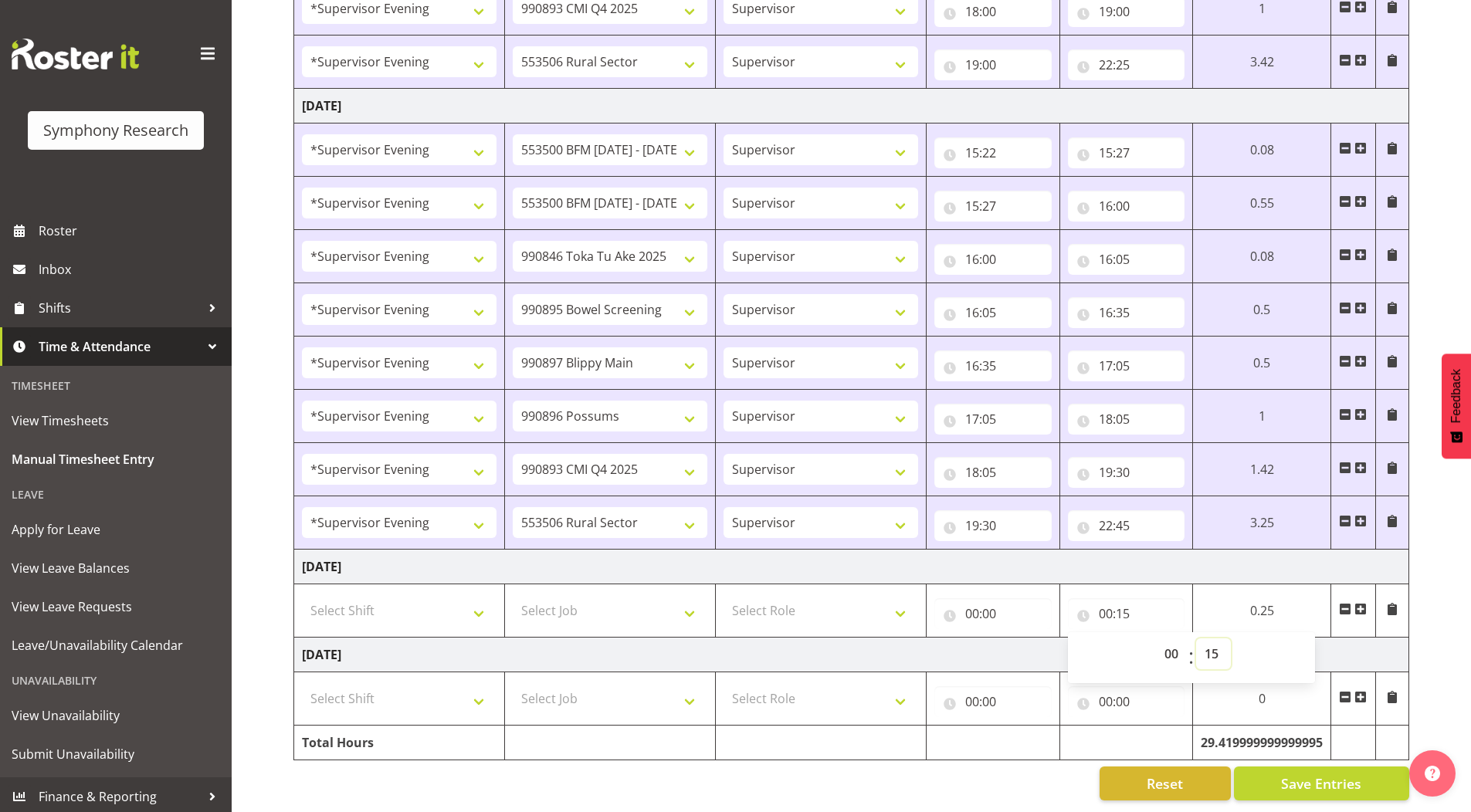
drag, startPoint x: 1215, startPoint y: 645, endPoint x: 1215, endPoint y: 627, distance: 18.0
click at [1215, 645] on select "00 01 02 03 04 05 06 07 08 09 10 11 12 13 14 15 16 17 18 19 20 21 22 23 24 25 2…" at bounding box center [1213, 653] width 35 height 31
select select "0"
click at [1196, 638] on select "00 01 02 03 04 05 06 07 08 09 10 11 12 13 14 15 16 17 18 19 20 21 22 23 24 25 2…" at bounding box center [1213, 653] width 35 height 31
type input "00:00"
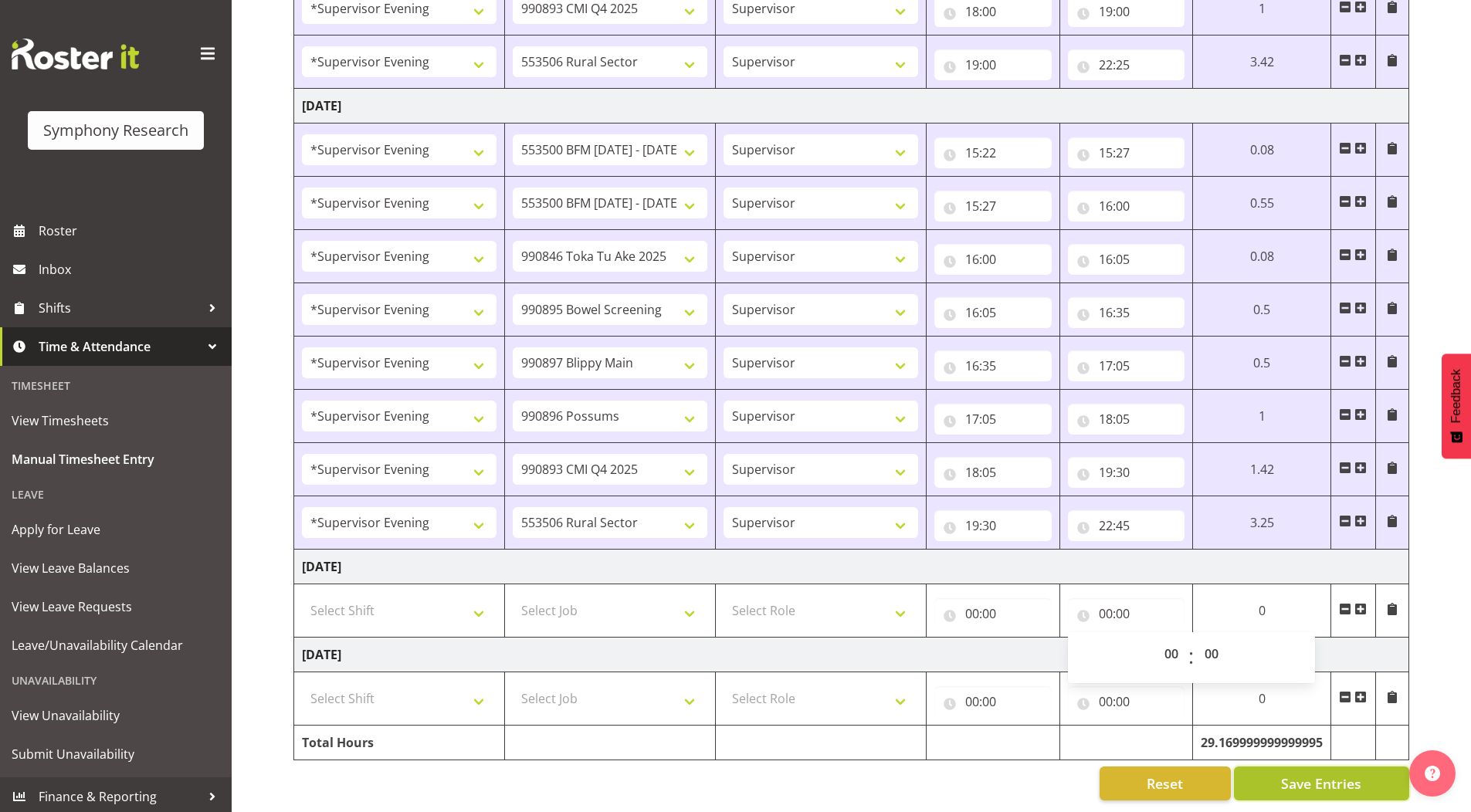
click at [1298, 767] on button "Save Entries" at bounding box center [1321, 784] width 175 height 34
click at [1127, 517] on input "22:45" at bounding box center [1127, 525] width 117 height 31
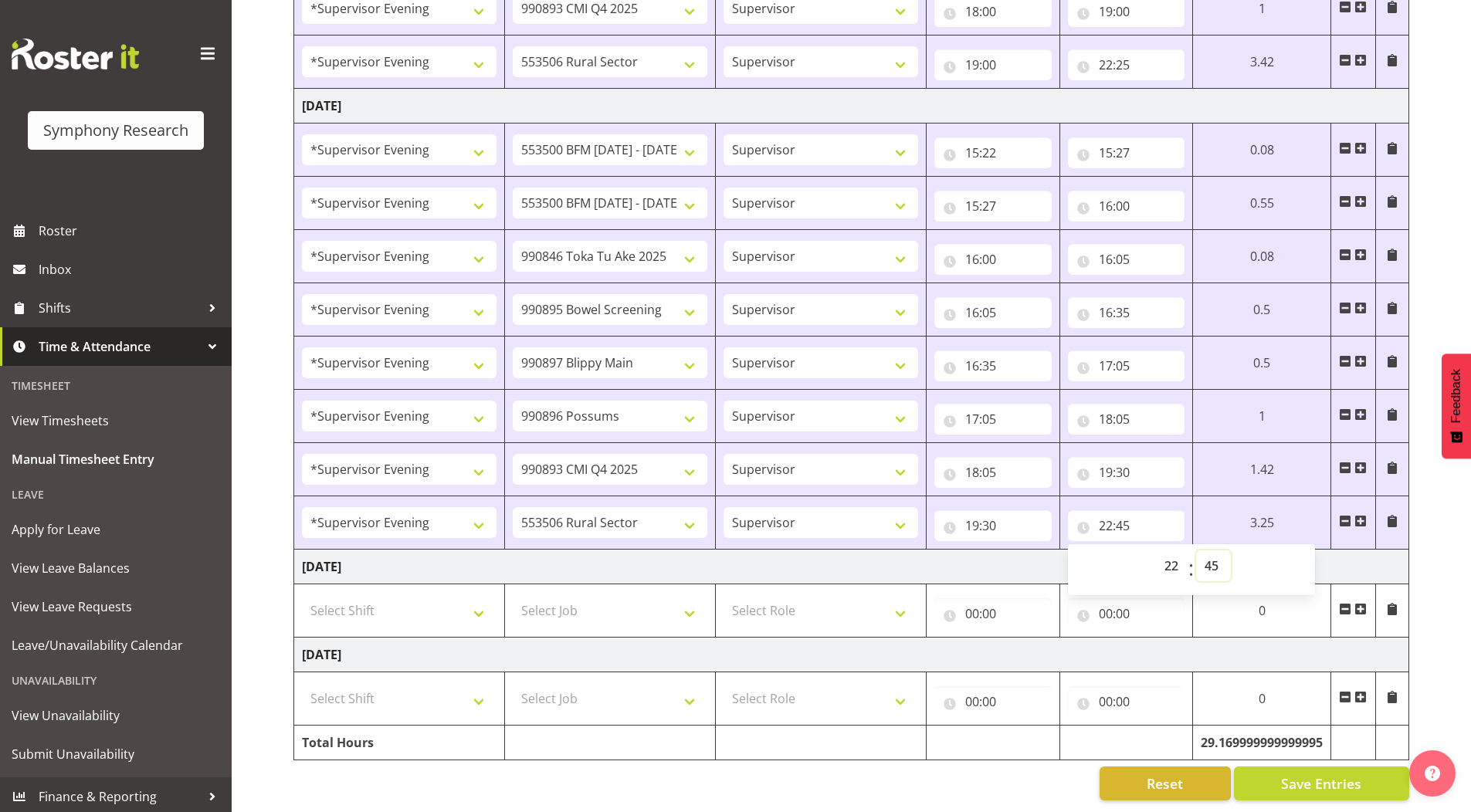
click at [1212, 550] on select "00 01 02 03 04 05 06 07 08 09 10 11 12 13 14 15 16 17 18 19 20 21 22 23 24 25 2…" at bounding box center [1213, 565] width 35 height 31
select select "48"
click at [1196, 550] on select "00 01 02 03 04 05 06 07 08 09 10 11 12 13 14 15 16 17 18 19 20 21 22 23 24 25 2…" at bounding box center [1213, 565] width 35 height 31
type input "22:48"
click at [1307, 773] on span "Save Entries" at bounding box center [1321, 783] width 80 height 20
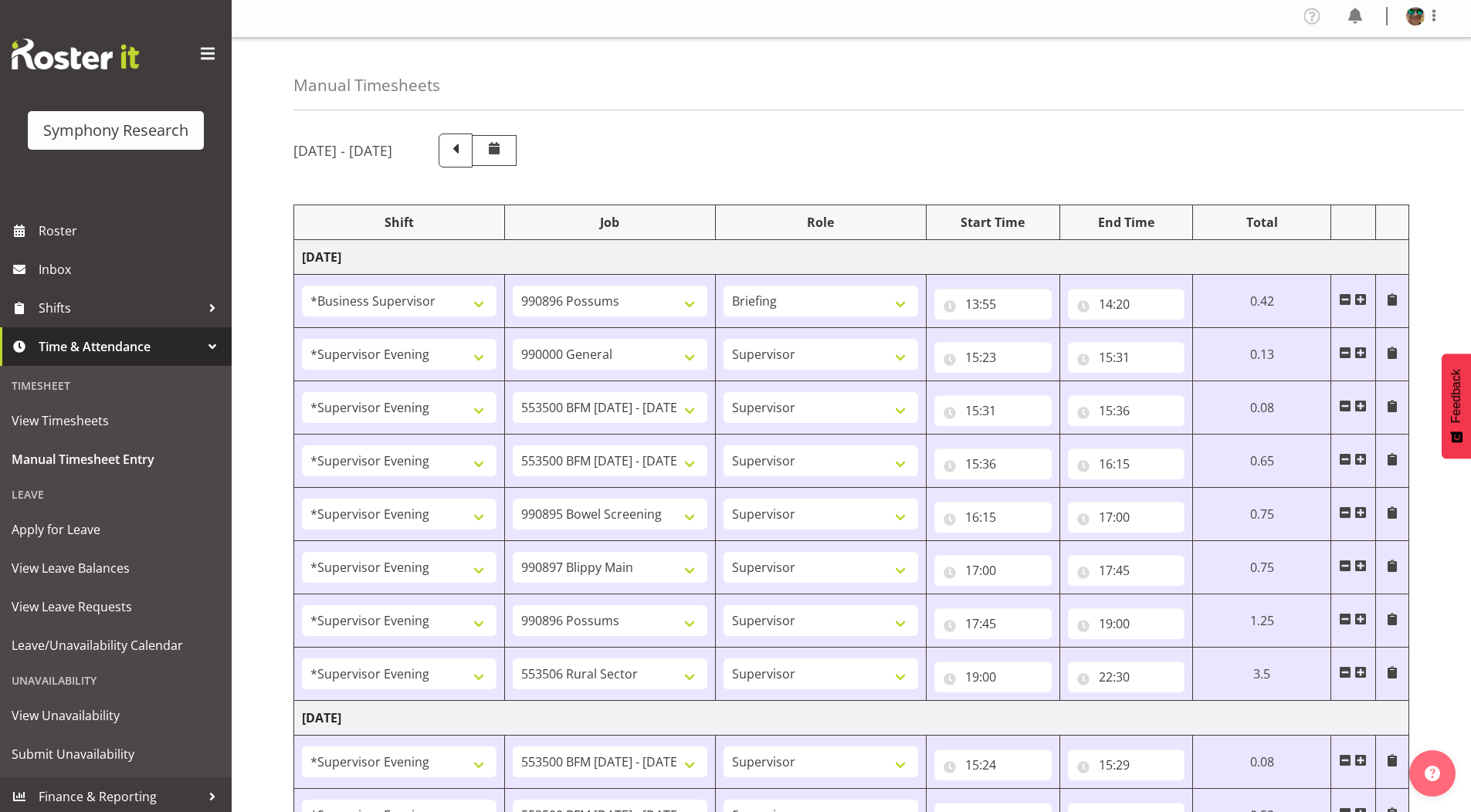
scroll to position [0, 0]
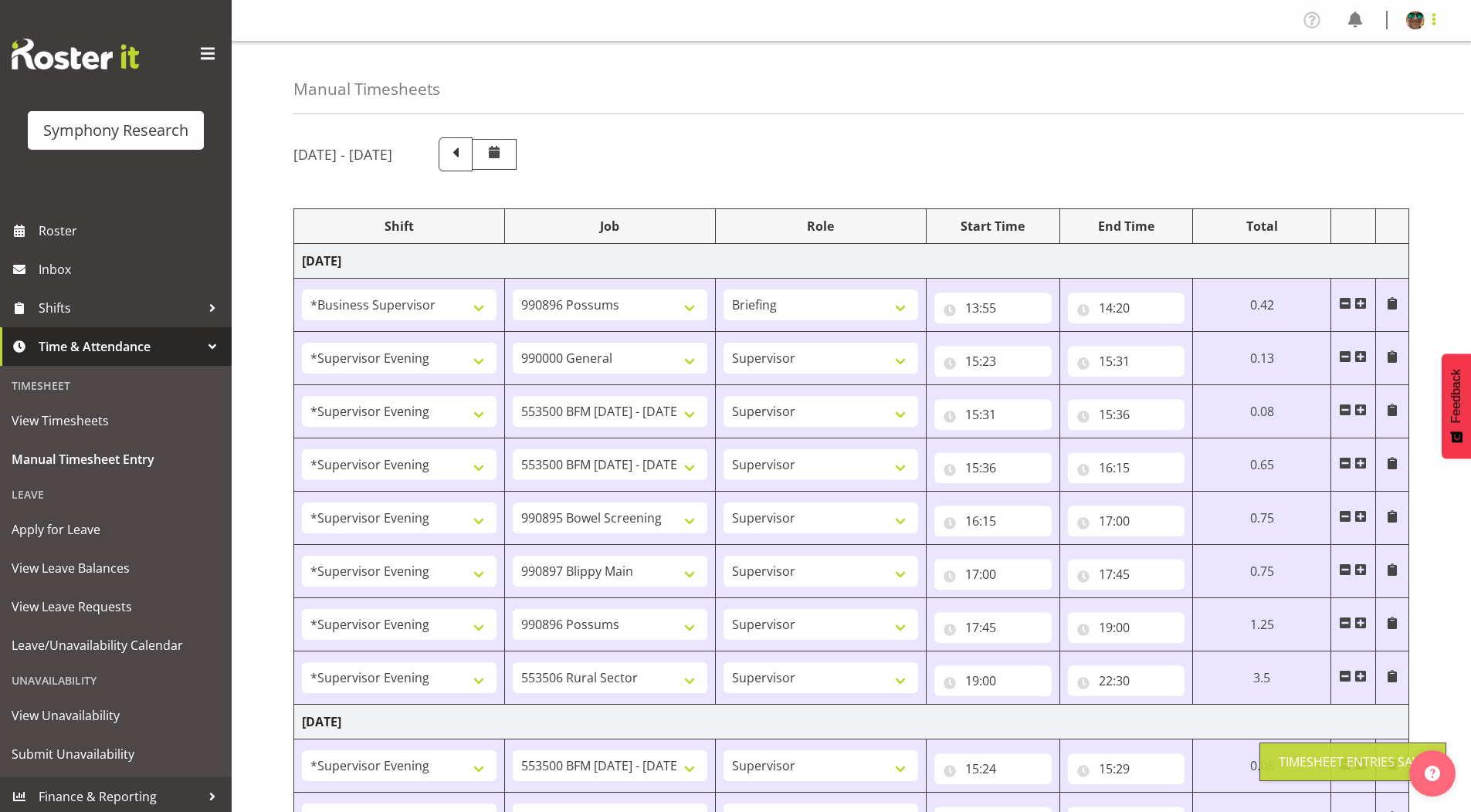
click at [1437, 19] on span at bounding box center [1434, 19] width 19 height 19
click at [1349, 83] on link "Log Out" at bounding box center [1368, 81] width 148 height 28
